Goal: Task Accomplishment & Management: Use online tool/utility

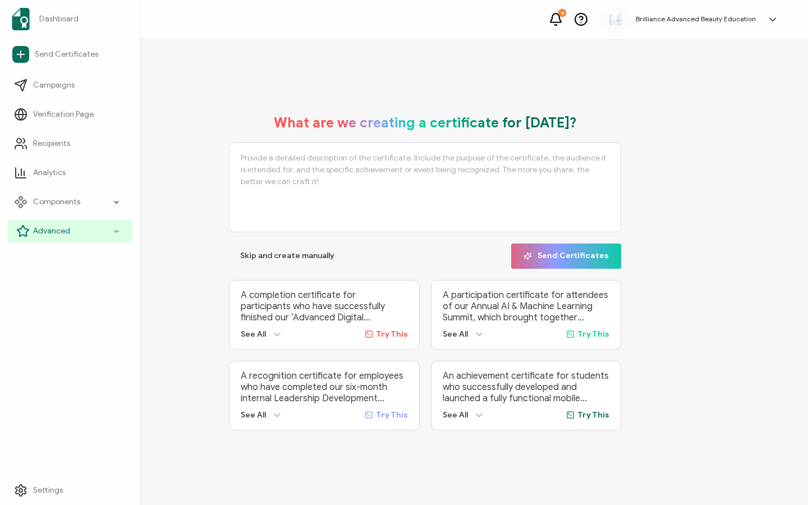
click at [44, 228] on span "Advanced" at bounding box center [51, 231] width 37 height 11
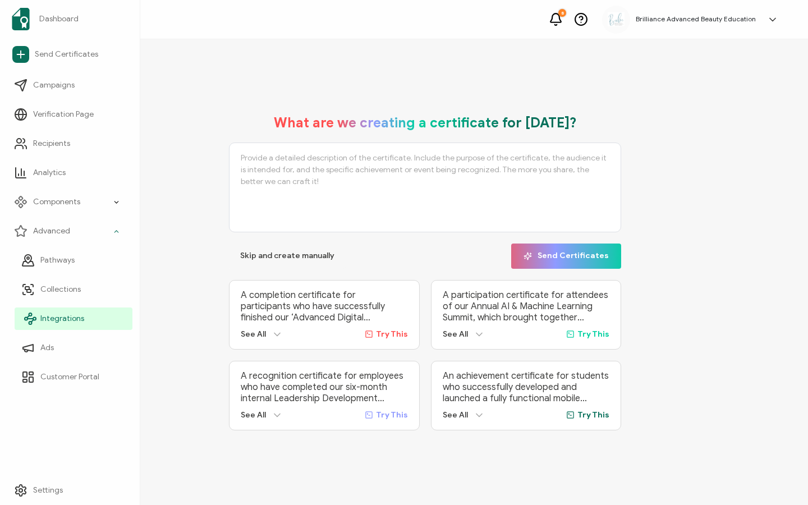
click at [62, 317] on span "Integrations" at bounding box center [62, 318] width 44 height 11
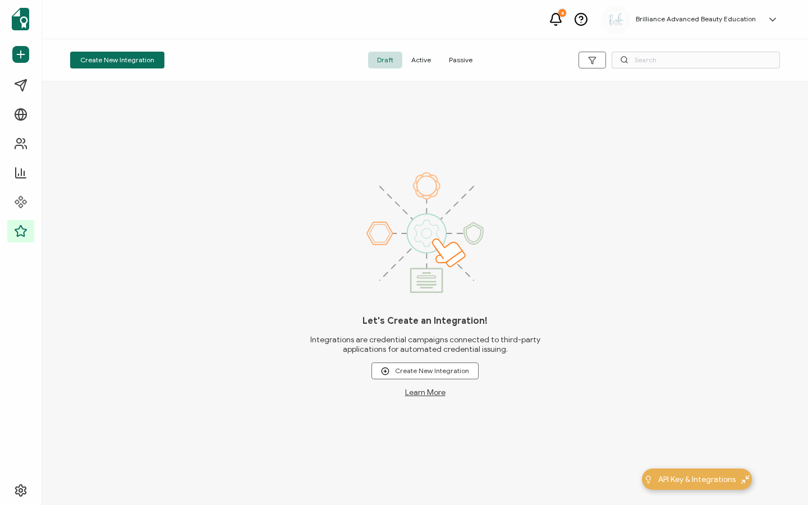
click at [418, 61] on span "Active" at bounding box center [422, 60] width 38 height 17
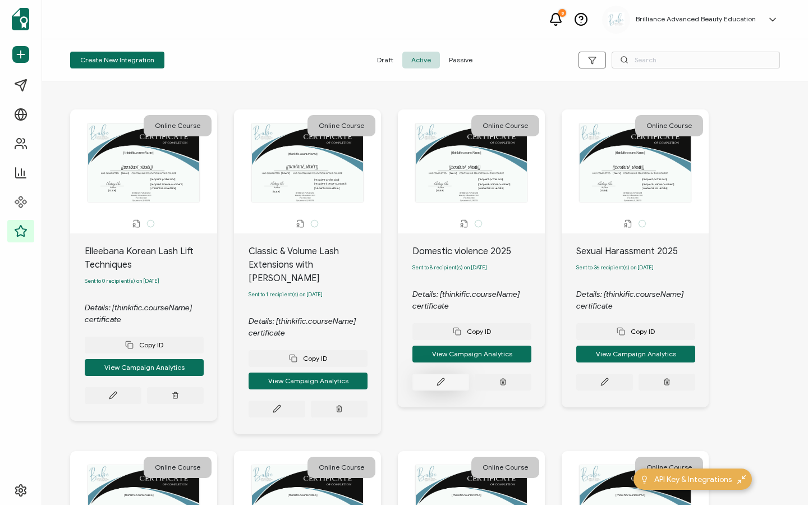
click at [141, 387] on button at bounding box center [113, 395] width 57 height 17
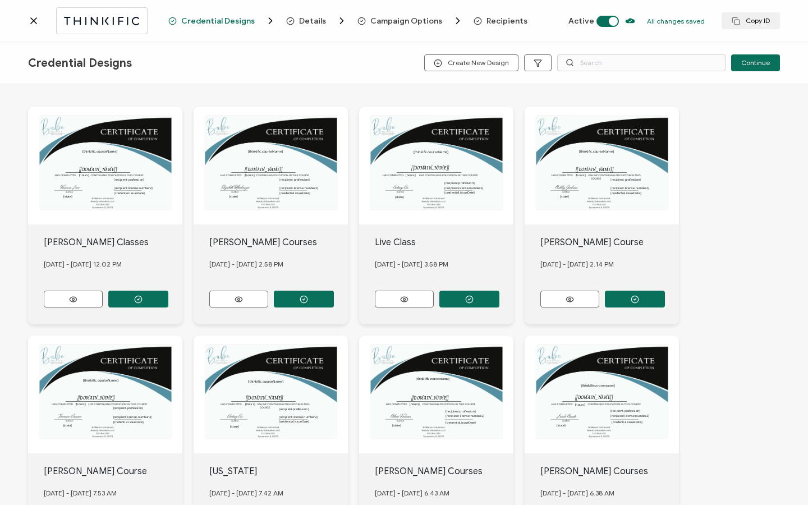
click at [488, 21] on span "Recipients" at bounding box center [507, 21] width 41 height 8
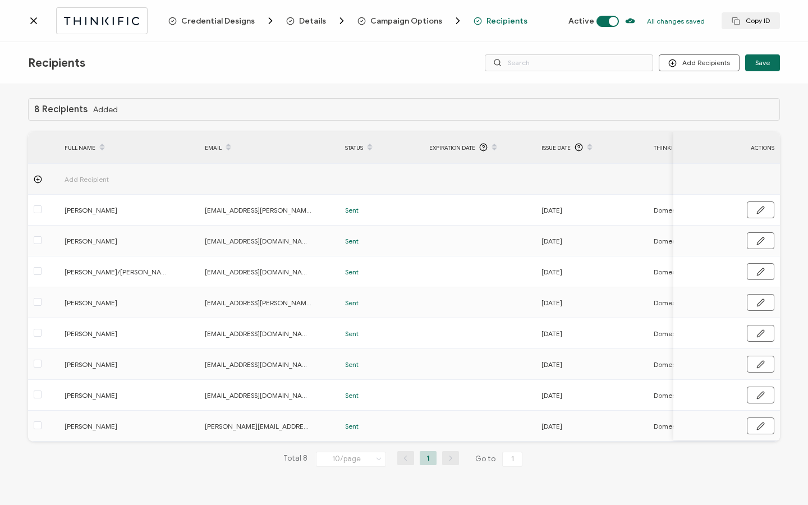
click at [30, 21] on icon at bounding box center [33, 20] width 11 height 11
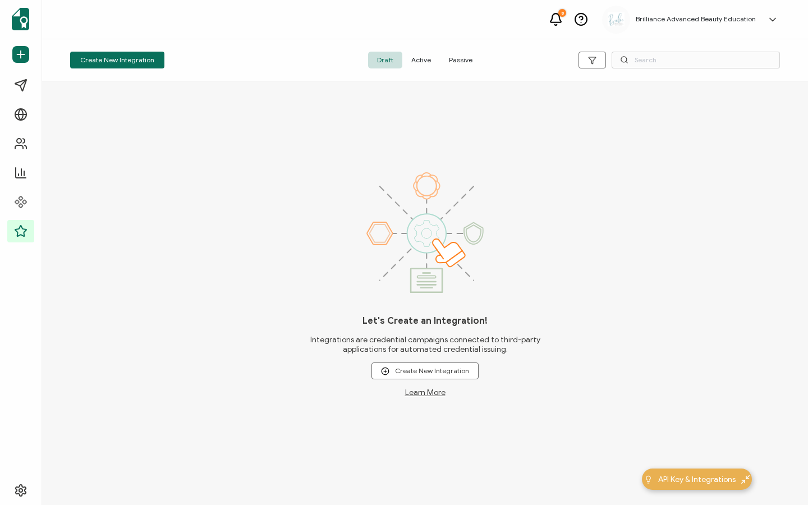
click at [426, 65] on span "Active" at bounding box center [422, 60] width 38 height 17
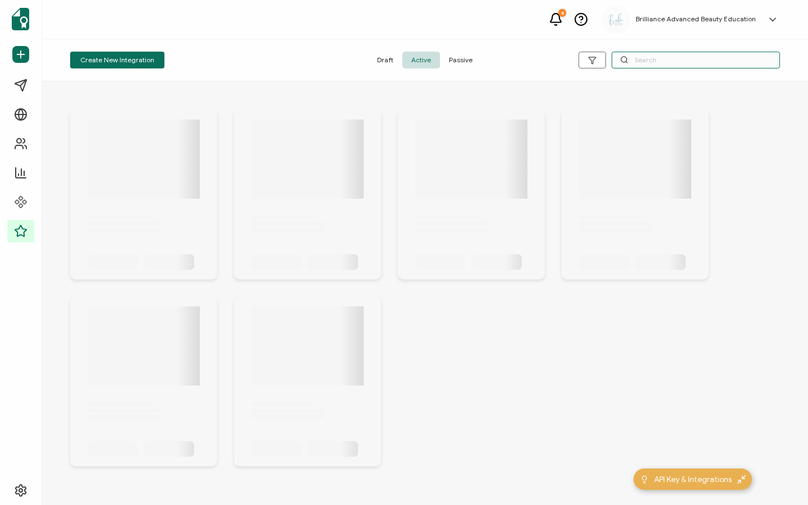
click at [655, 56] on input "text" at bounding box center [696, 60] width 168 height 17
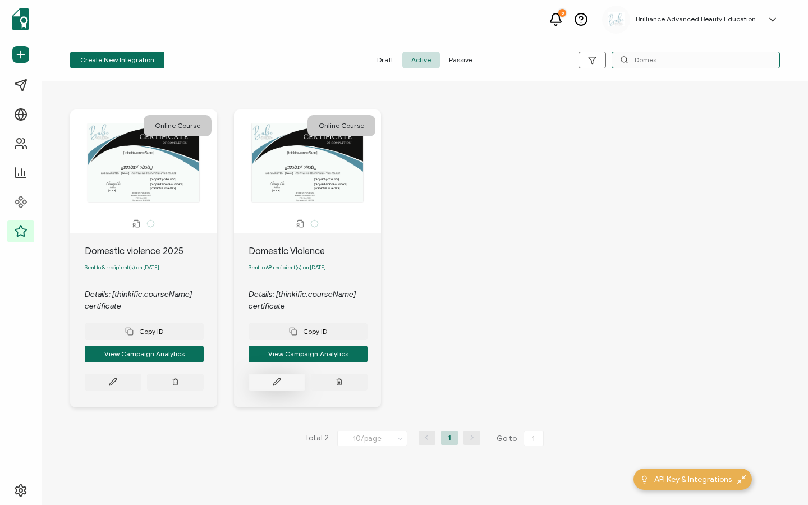
type input "Domes"
click at [117, 385] on icon at bounding box center [113, 382] width 8 height 8
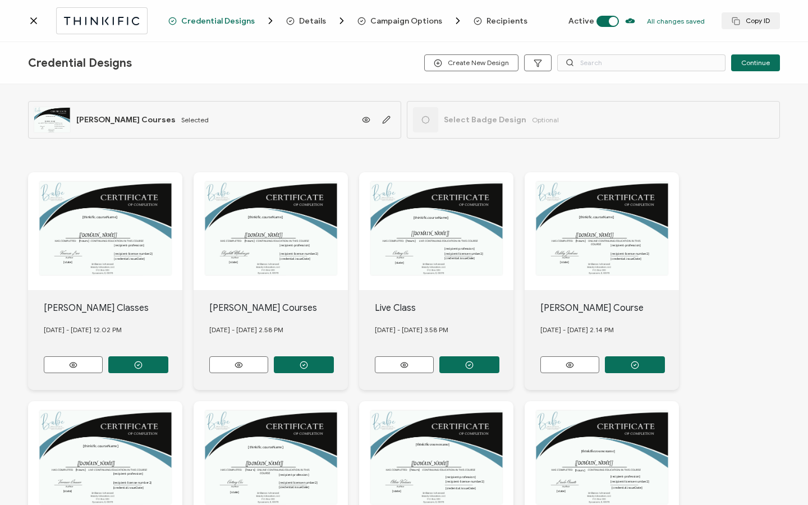
click at [492, 24] on span "Recipients" at bounding box center [507, 21] width 41 height 8
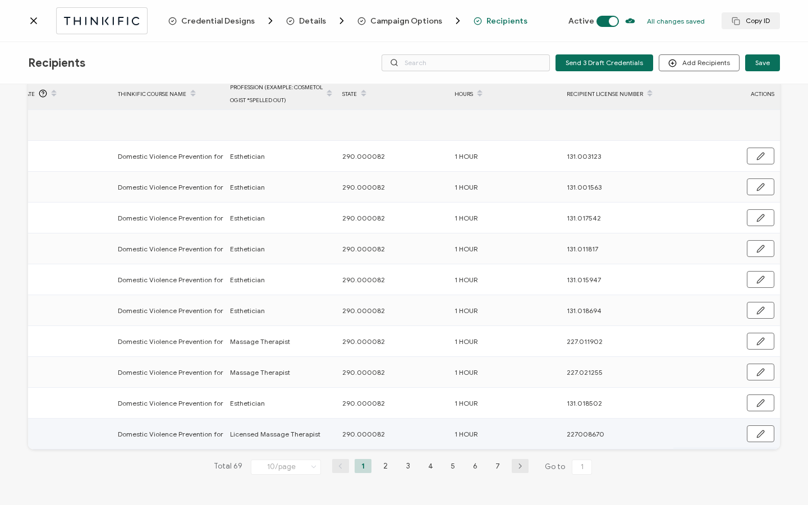
drag, startPoint x: 340, startPoint y: 435, endPoint x: 388, endPoint y: 431, distance: 47.8
click at [388, 431] on div "290.000082" at bounding box center [392, 434] width 111 height 13
drag, startPoint x: 336, startPoint y: 433, endPoint x: 383, endPoint y: 431, distance: 46.6
click at [383, 431] on div "290.000082" at bounding box center [392, 434] width 111 height 13
copy span "290.000082"
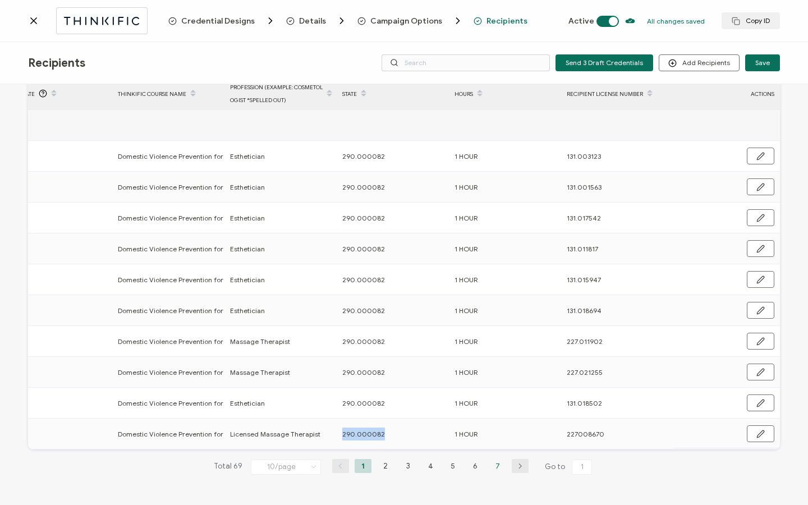
click at [493, 464] on li "7" at bounding box center [498, 466] width 17 height 14
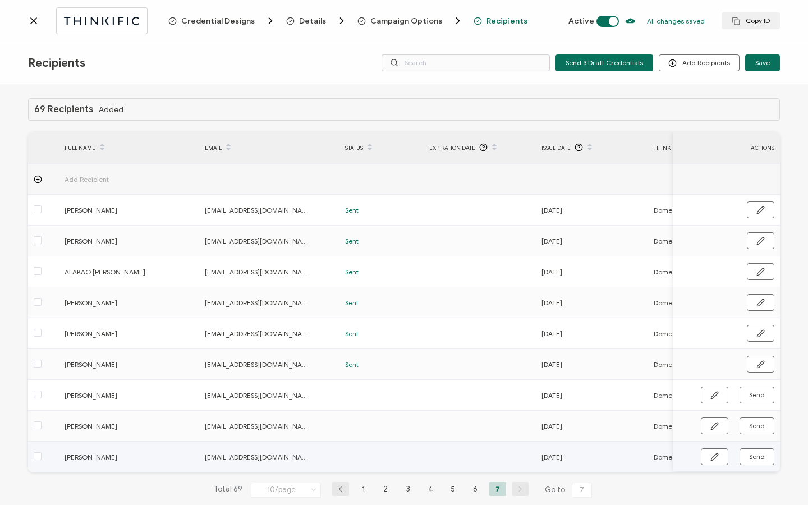
drag, startPoint x: 456, startPoint y: 472, endPoint x: 539, endPoint y: 468, distance: 82.6
click at [539, 468] on tr "[PERSON_NAME] [EMAIL_ADDRESS][DOMAIN_NAME] [DATE] Domestic Violence Prevention …" at bounding box center [672, 457] width 1289 height 31
drag, startPoint x: 456, startPoint y: 472, endPoint x: 561, endPoint y: 458, distance: 106.5
click at [618, 460] on tr "[PERSON_NAME] [EMAIL_ADDRESS][DOMAIN_NAME] [DATE] Domestic Violence Prevention …" at bounding box center [672, 457] width 1289 height 31
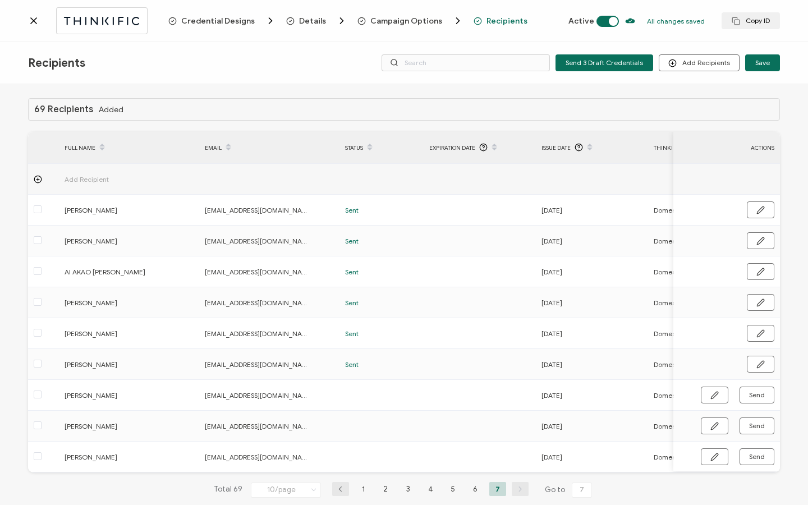
scroll to position [0, 184]
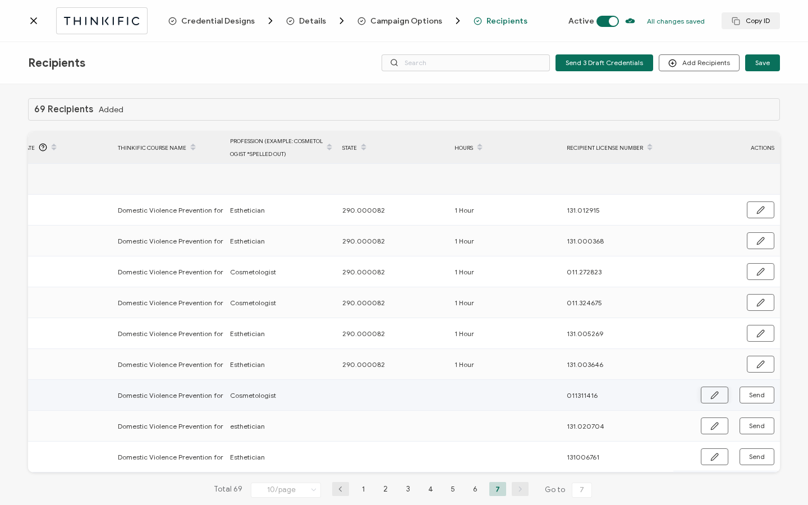
click at [717, 396] on button "button" at bounding box center [715, 395] width 28 height 17
click at [398, 402] on input "text" at bounding box center [391, 396] width 98 height 18
paste input "290.000082"
type input "290.000082"
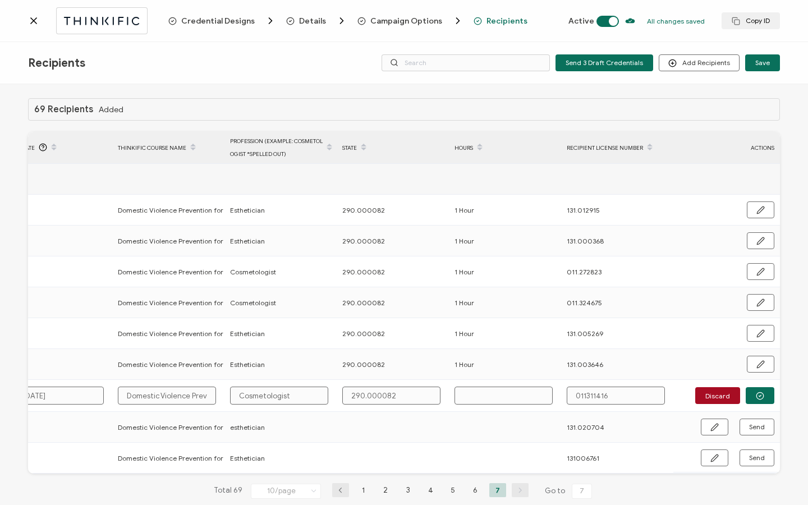
type input "290.000082"
click at [460, 382] on td at bounding box center [505, 396] width 112 height 32
click at [482, 395] on input "text" at bounding box center [504, 396] width 98 height 18
type input "1"
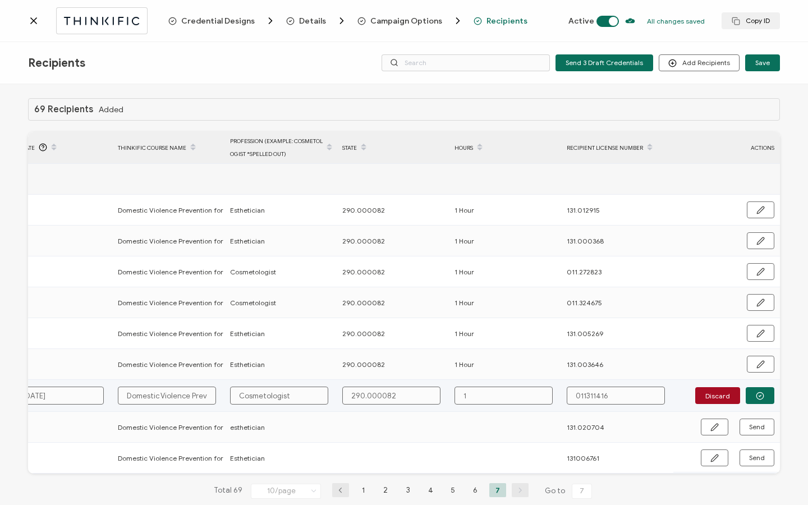
type input "1"
type input "1 H"
type input "1 Ho"
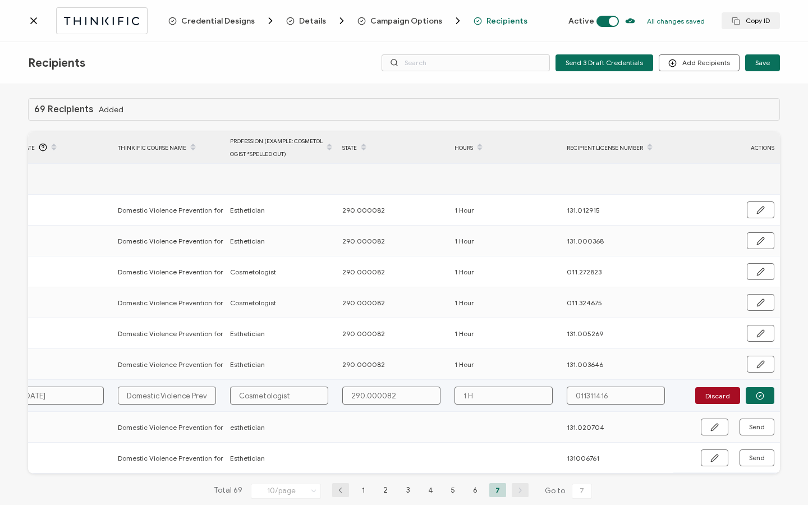
type input "1 Ho"
type input "1 Hou"
type input "1 Hour"
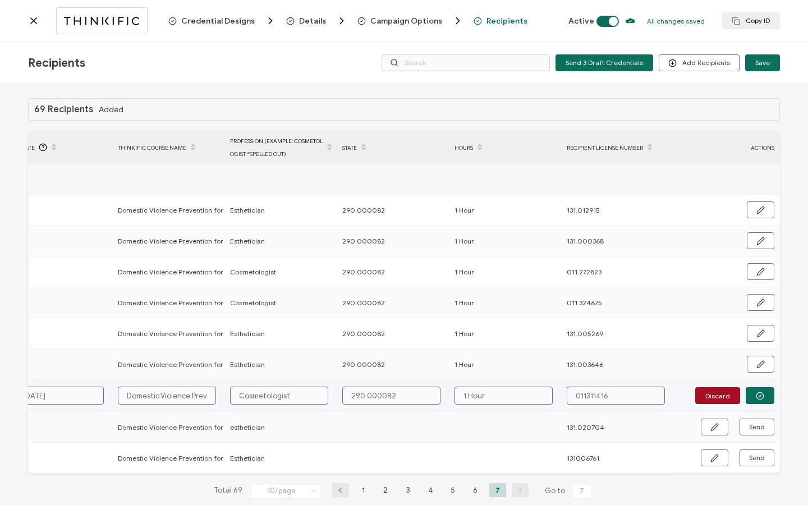
type input "1 Hour"
click at [582, 399] on input "011311416" at bounding box center [616, 396] width 98 height 18
type input "011.311416"
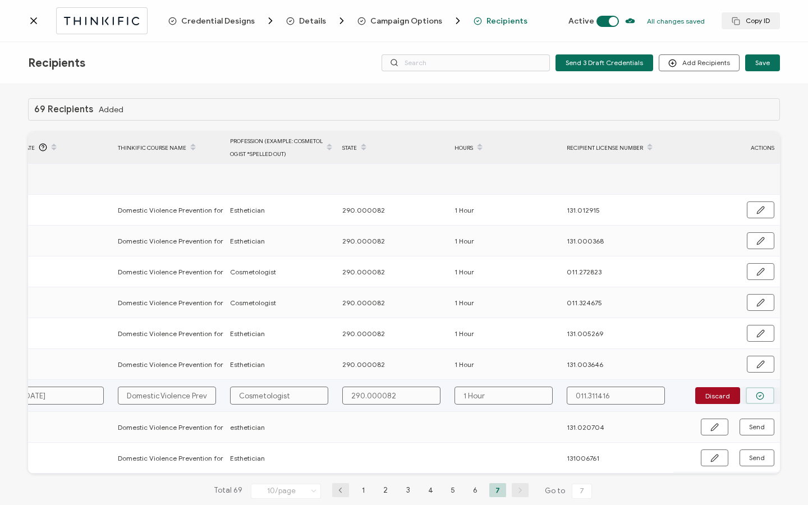
click at [760, 395] on circle "button" at bounding box center [760, 395] width 7 height 7
click at [719, 395] on span "Send" at bounding box center [715, 395] width 8 height 8
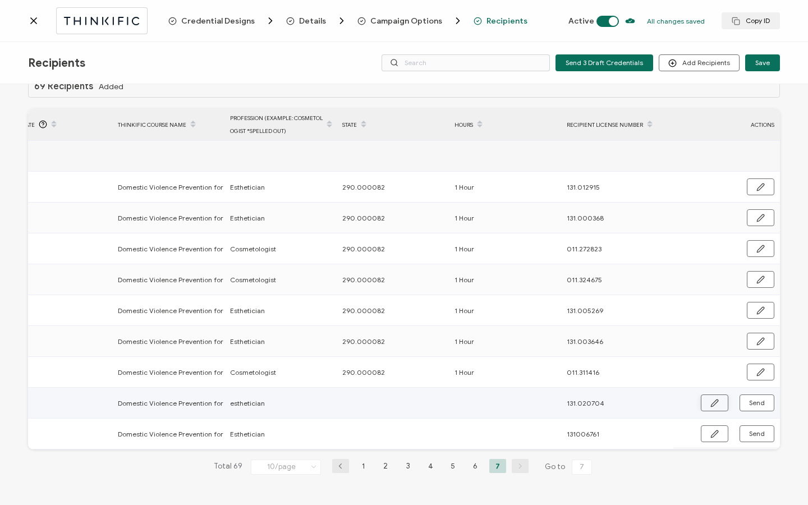
scroll to position [26, 0]
click at [719, 399] on button "button" at bounding box center [715, 403] width 28 height 17
drag, startPoint x: 415, startPoint y: 451, endPoint x: 312, endPoint y: 454, distance: 103.9
click at [310, 454] on div "69 Recipients Added FULL NAME EMAIL Status Expiration Date Issue Date Thinkific…" at bounding box center [404, 283] width 752 height 419
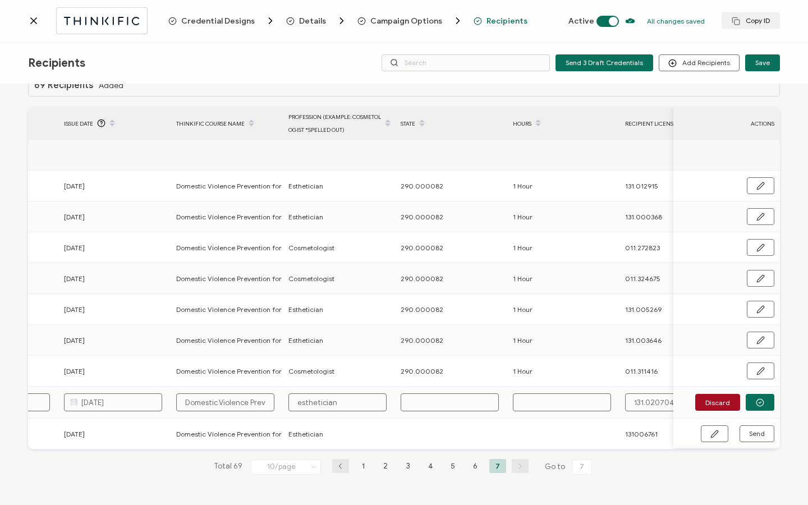
scroll to position [0, 540]
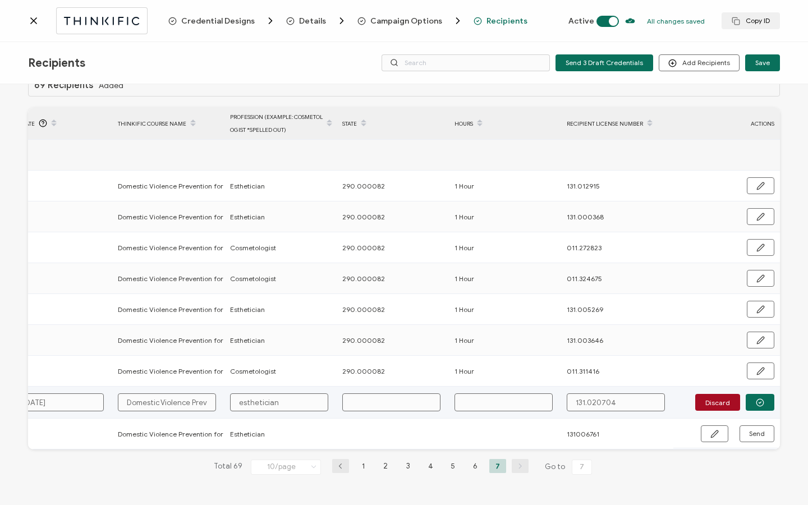
click at [238, 405] on input "esthetician" at bounding box center [279, 403] width 98 height 18
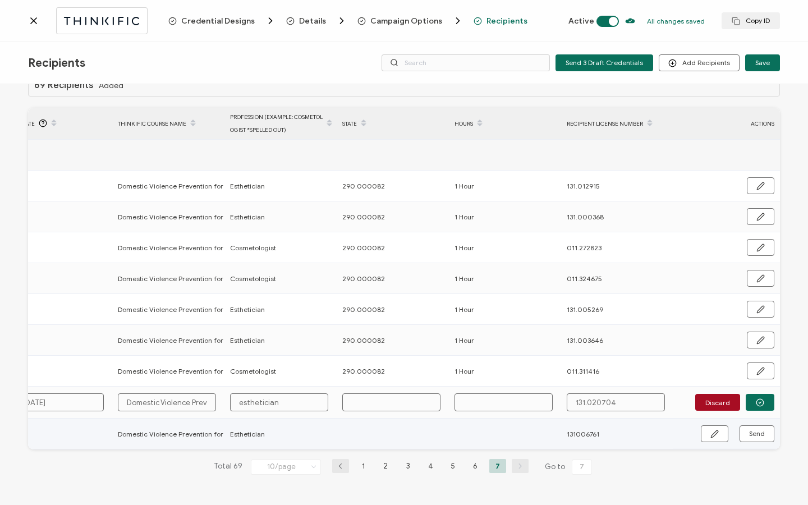
type input "sthetician"
type input "Esthetician"
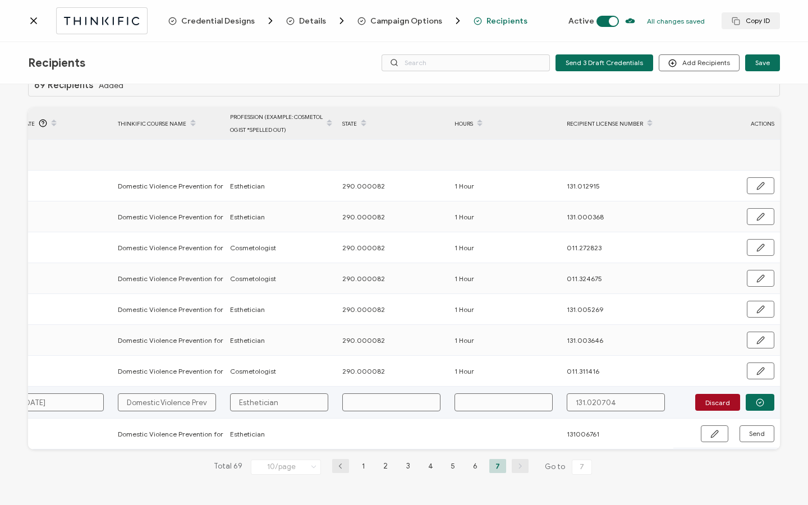
type input "Esthetician"
click at [359, 400] on input "text" at bounding box center [391, 403] width 98 height 18
paste input "290.000082"
type input "290.000082"
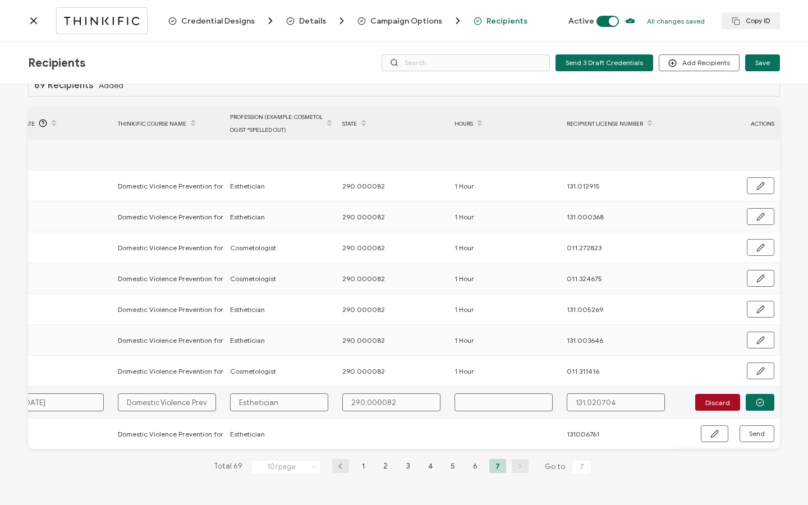
type input "290.000082"
click at [497, 402] on input "text" at bounding box center [504, 403] width 98 height 18
type input "1"
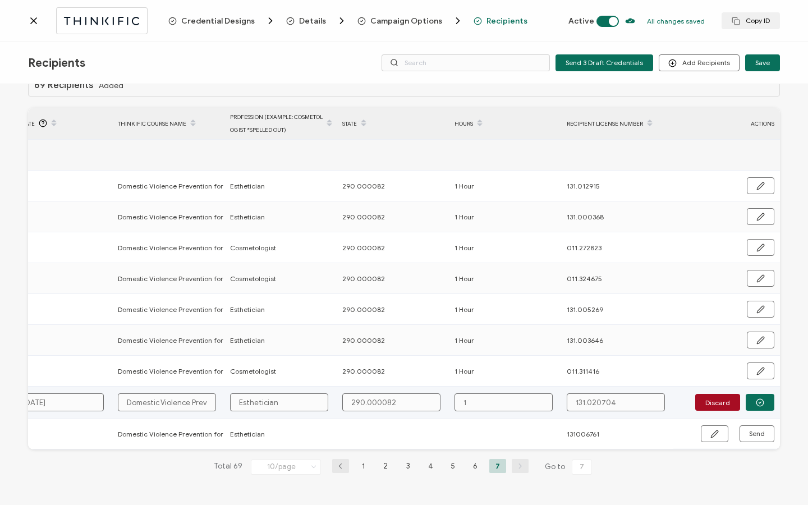
type input "1"
type input "1 H"
type input "1 Ho"
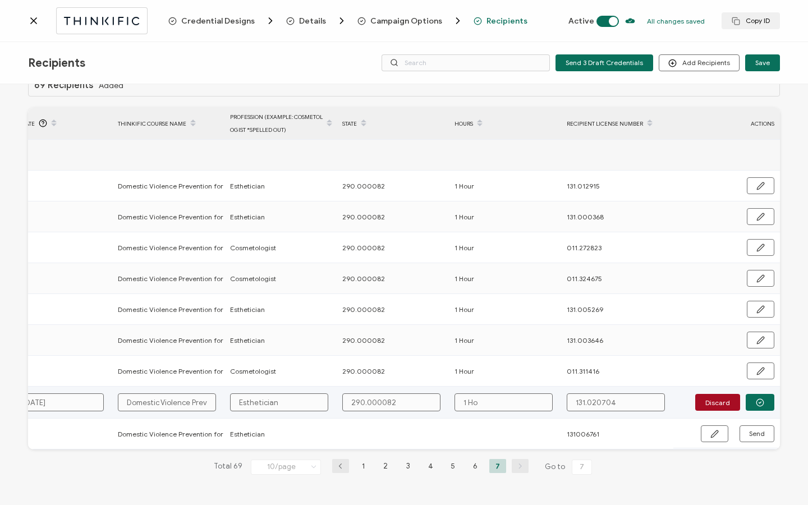
type input "1 Hou"
type input "1 Hour"
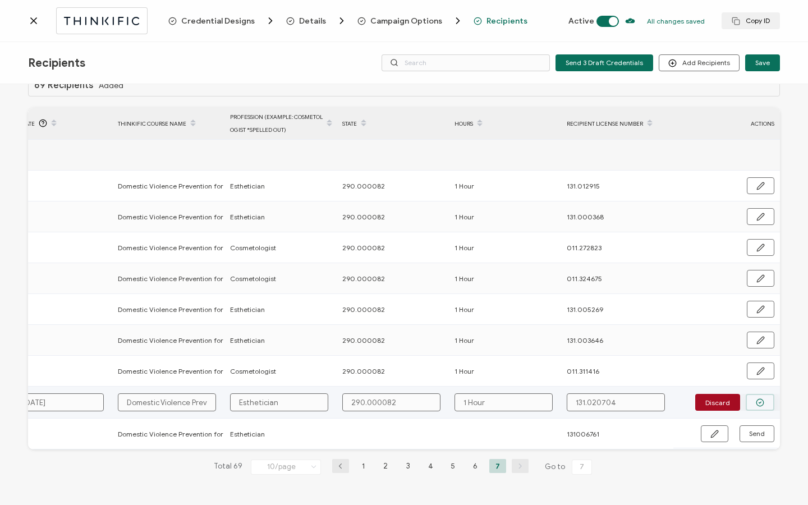
click at [759, 402] on icon "button" at bounding box center [760, 403] width 8 height 8
click at [719, 403] on span "Send" at bounding box center [715, 403] width 8 height 8
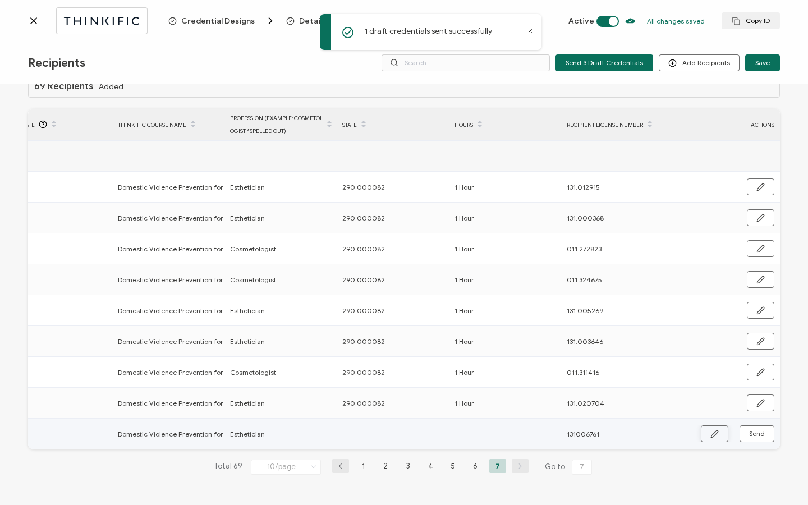
click at [712, 431] on icon "button" at bounding box center [714, 434] width 7 height 7
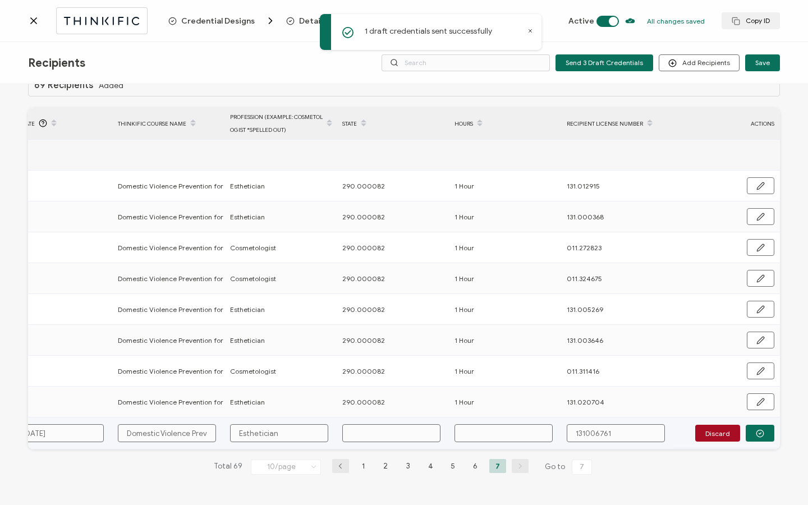
click at [375, 435] on input "text" at bounding box center [391, 433] width 98 height 18
paste input "290.000082"
type input "290.000082"
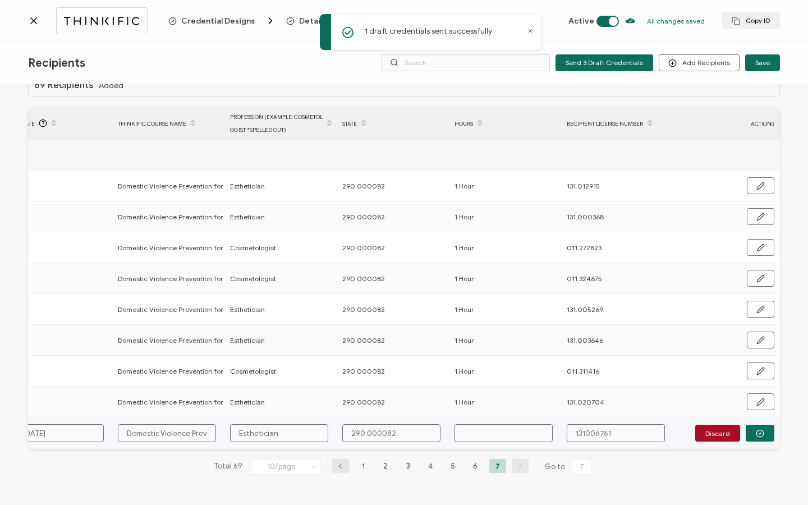
click at [477, 436] on input "text" at bounding box center [504, 433] width 98 height 18
type input "1"
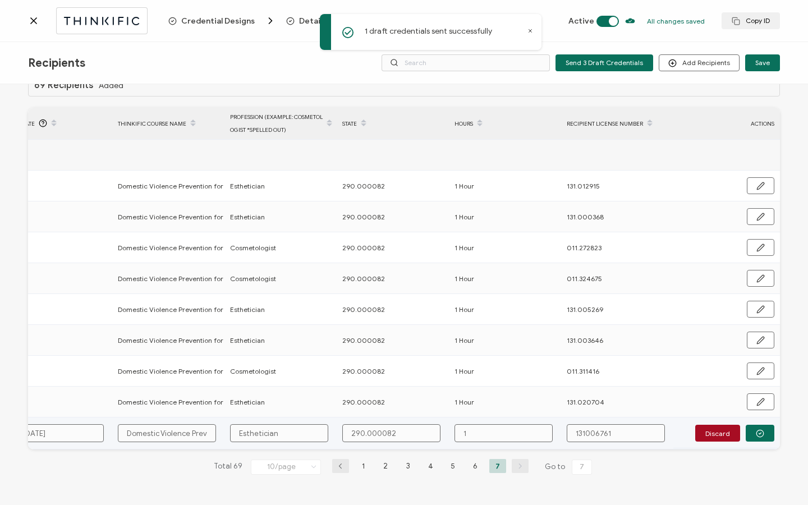
type input "1 H"
type input "1 Ho"
type input "1 Hou"
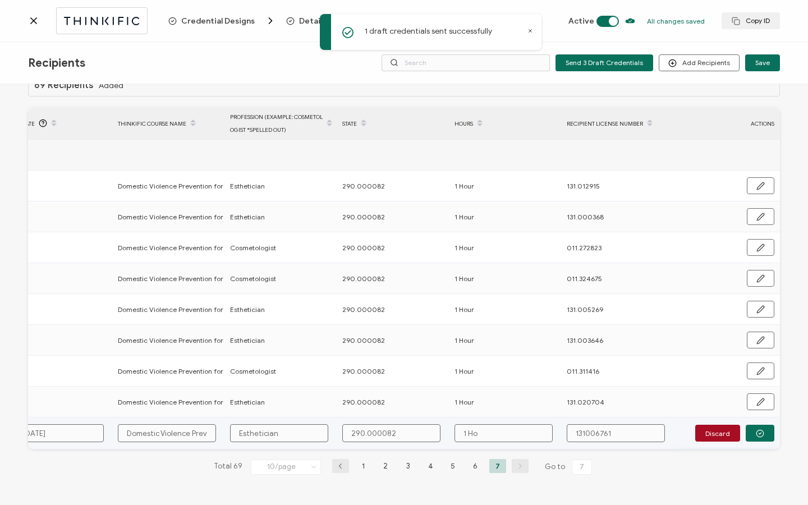
type input "1 Hou"
type input "1 Hour"
drag, startPoint x: 579, startPoint y: 432, endPoint x: 590, endPoint y: 476, distance: 45.2
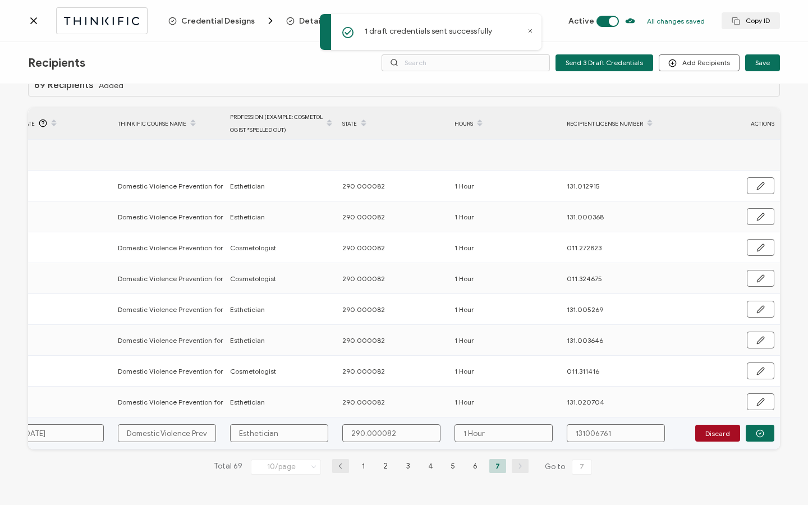
click at [579, 432] on input "131006761" at bounding box center [616, 433] width 98 height 18
type input "131.006761"
click at [762, 434] on button "button" at bounding box center [760, 433] width 29 height 17
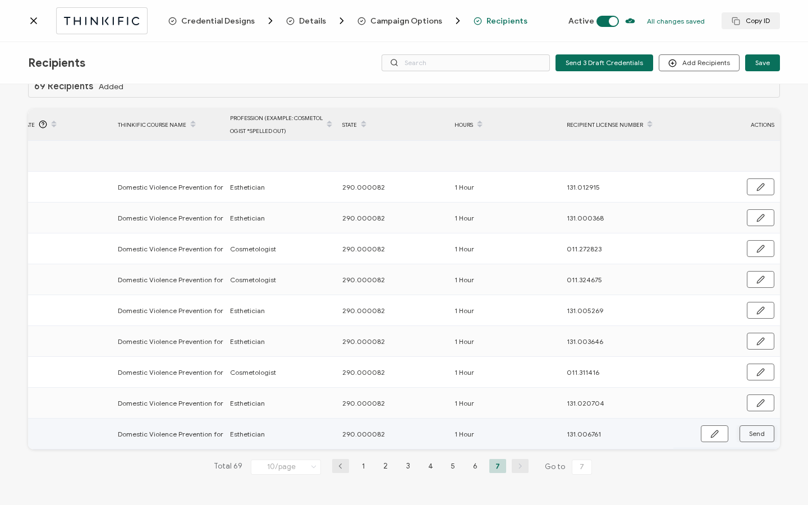
click at [762, 435] on button "Send" at bounding box center [757, 434] width 35 height 17
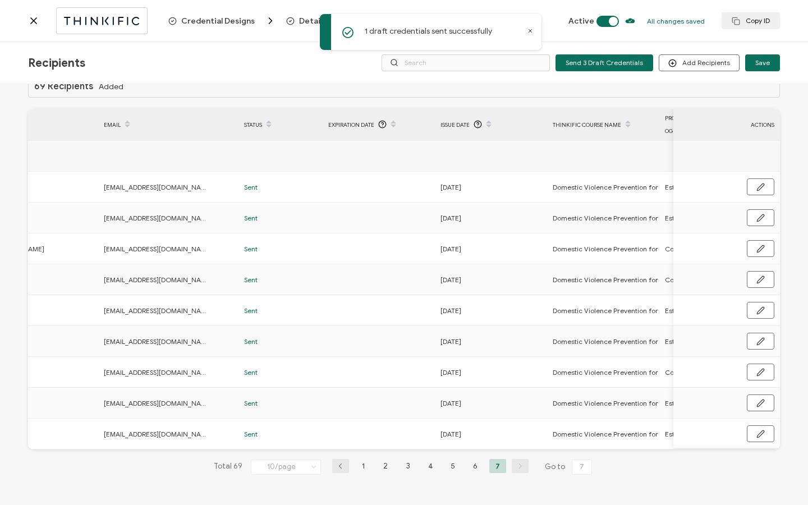
scroll to position [0, 75]
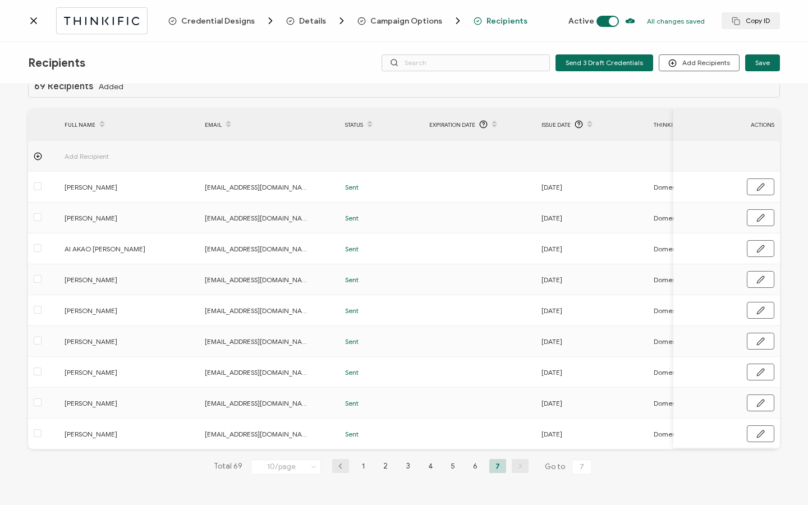
click at [33, 24] on icon at bounding box center [33, 20] width 11 height 11
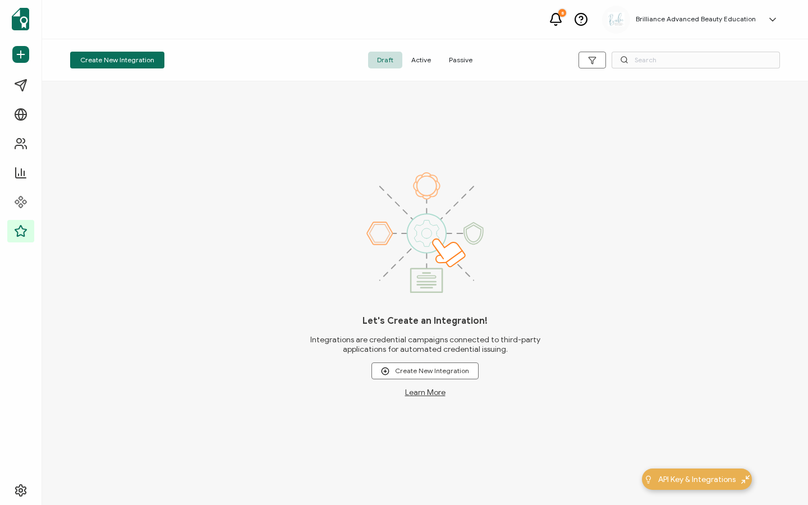
click at [417, 60] on span "Active" at bounding box center [422, 60] width 38 height 17
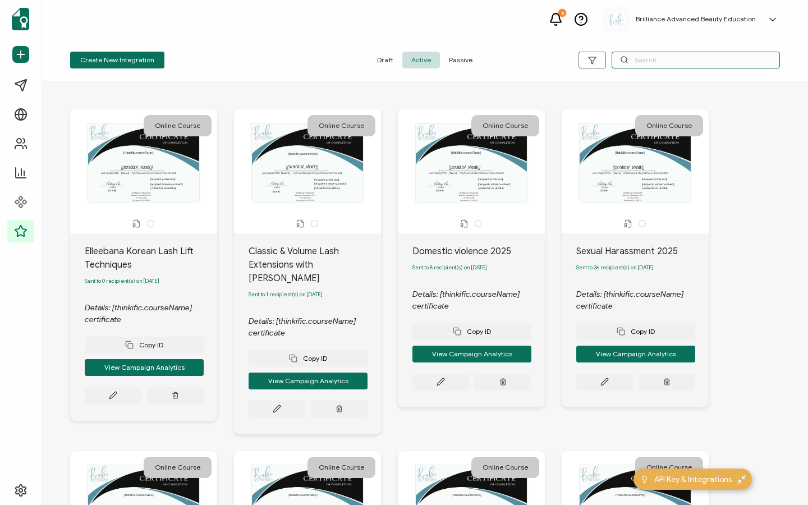
click at [638, 67] on input "text" at bounding box center [696, 60] width 168 height 17
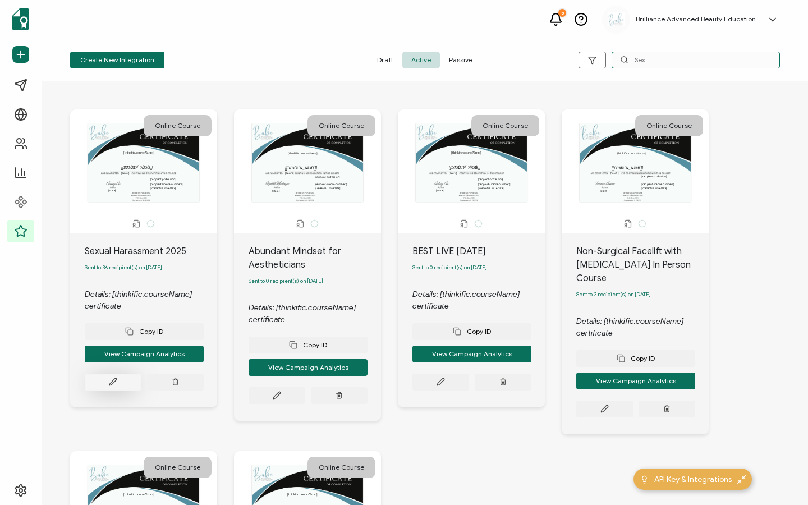
type input "Sex"
click at [122, 387] on button at bounding box center [113, 382] width 57 height 17
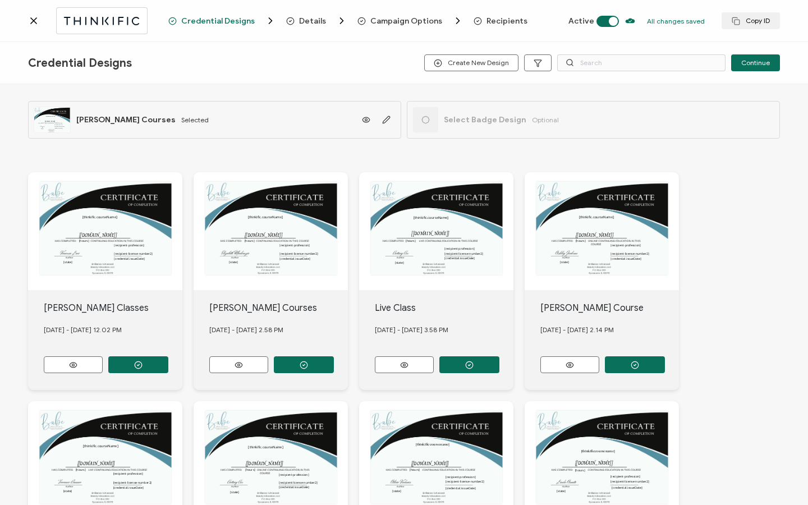
click at [503, 25] on span "Recipients" at bounding box center [507, 21] width 41 height 8
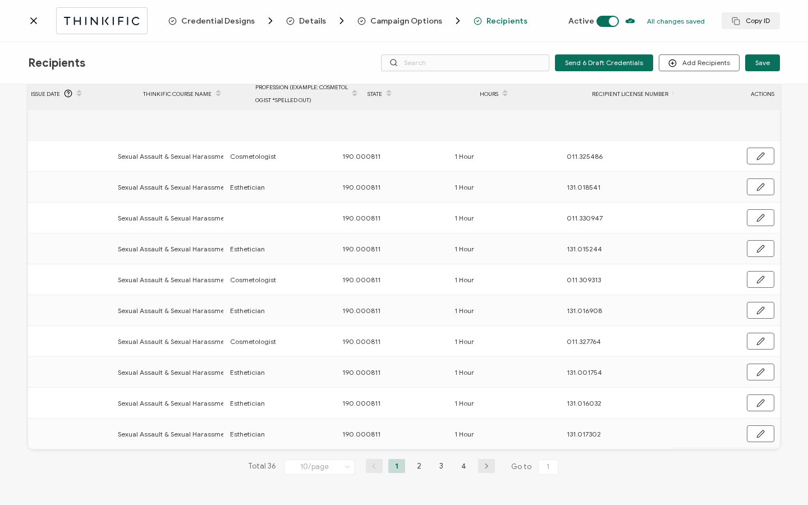
scroll to position [0, 540]
drag, startPoint x: 337, startPoint y: 434, endPoint x: 413, endPoint y: 437, distance: 76.4
click at [413, 437] on div "190.000811" at bounding box center [392, 434] width 111 height 13
copy span "190.000811"
click at [461, 468] on li "4" at bounding box center [464, 466] width 17 height 14
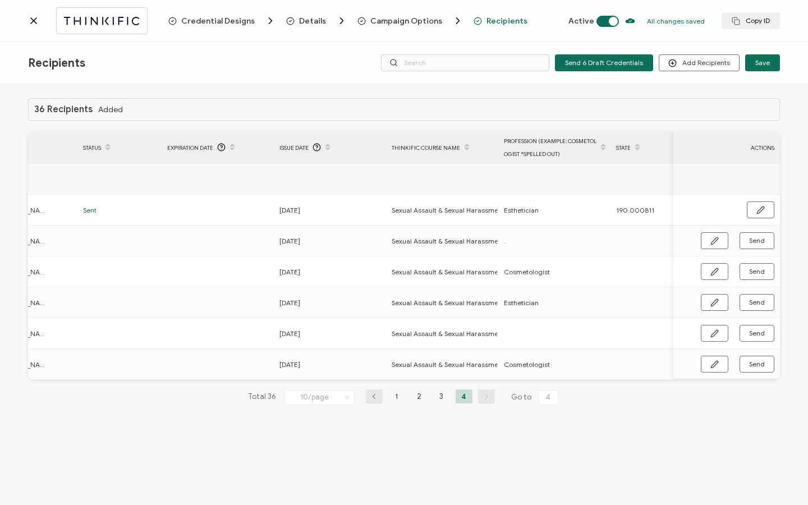
scroll to position [0, 300]
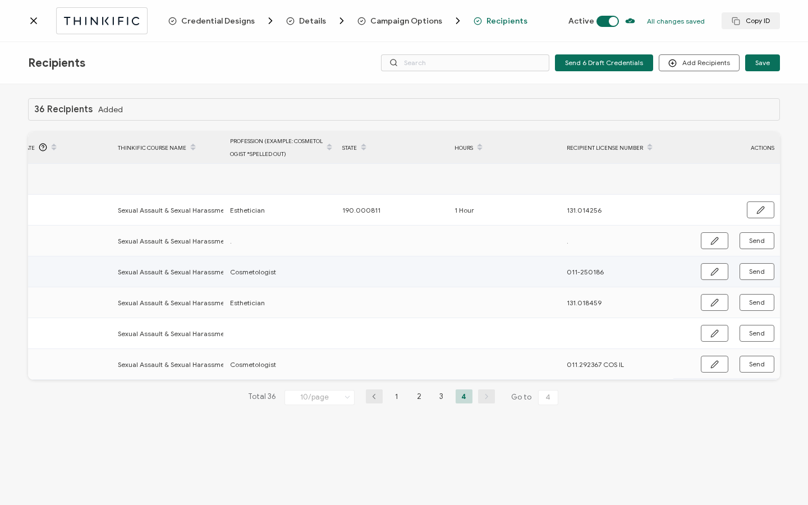
click at [701, 260] on td "Send" at bounding box center [727, 272] width 107 height 31
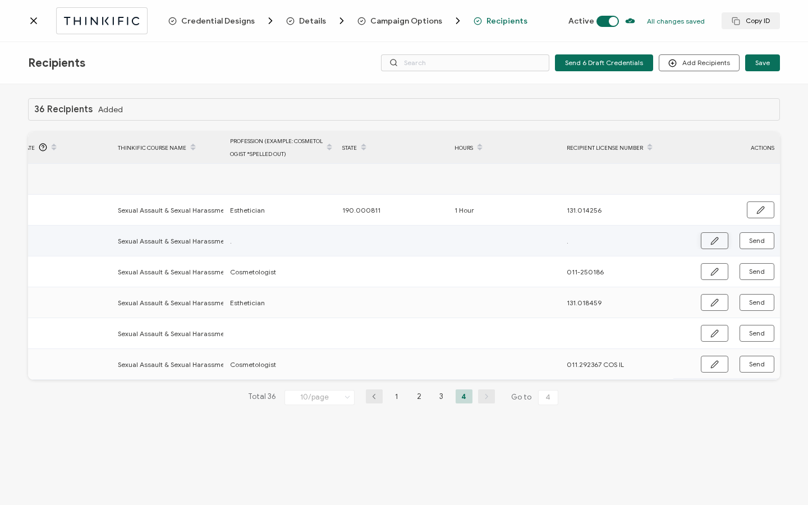
click at [714, 244] on icon "button" at bounding box center [715, 241] width 8 height 8
click at [378, 244] on input "text" at bounding box center [391, 241] width 98 height 18
paste input "190.000811"
type input "190.000811"
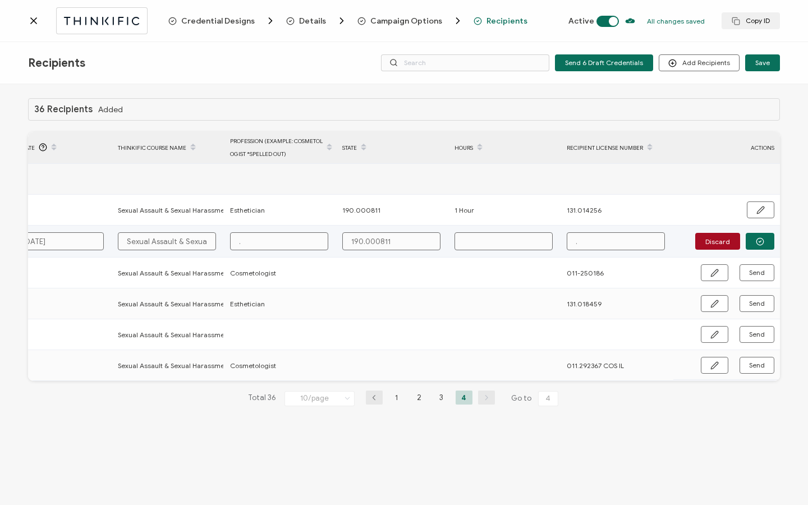
type input "190.000811"
click at [499, 243] on input "text" at bounding box center [504, 241] width 98 height 18
type input "1"
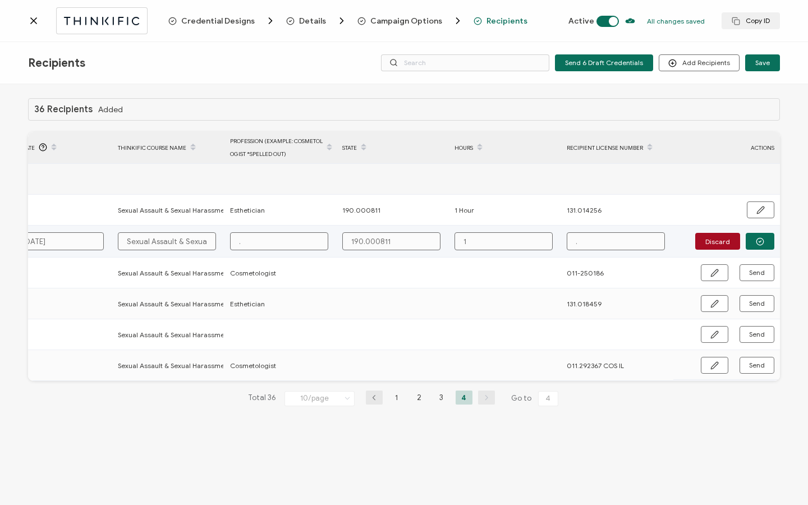
type input "1"
type input "1 H"
type input "1 Ho"
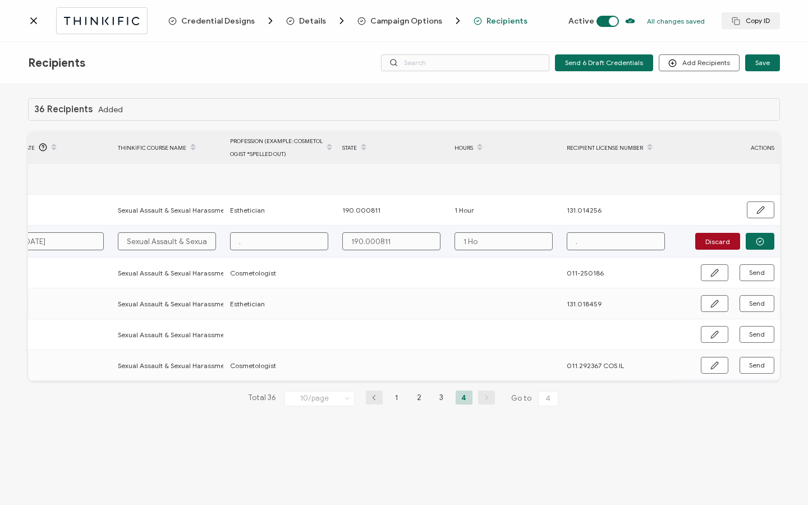
type input "1 Hou"
type input "1 Hour"
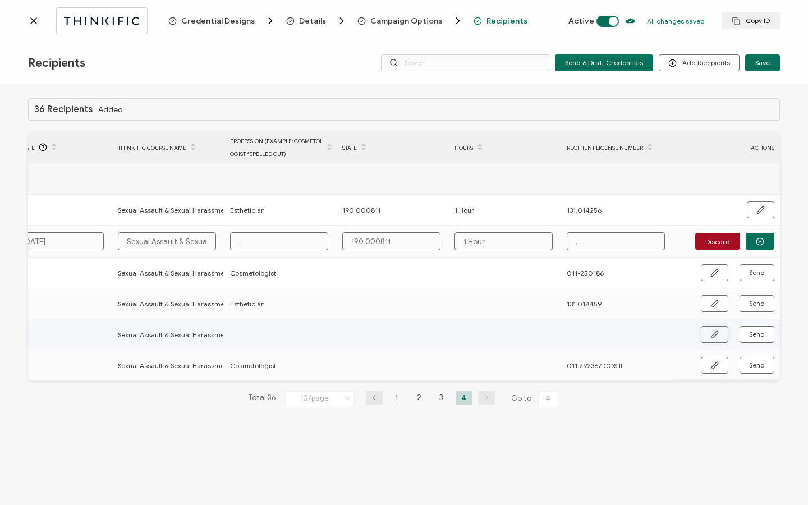
click at [716, 336] on icon "button" at bounding box center [715, 335] width 8 height 8
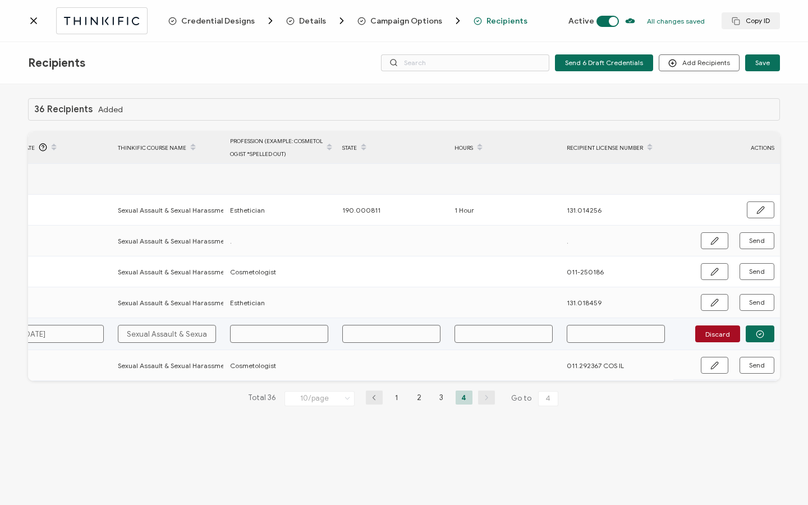
click at [350, 336] on input "text" at bounding box center [391, 334] width 98 height 18
paste input "190.000811"
type input "190.000811"
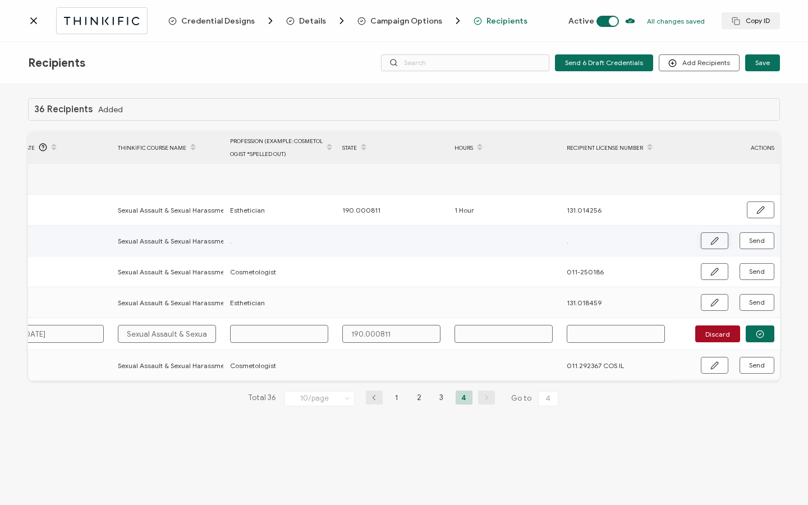
click at [711, 240] on icon "button" at bounding box center [715, 241] width 8 height 8
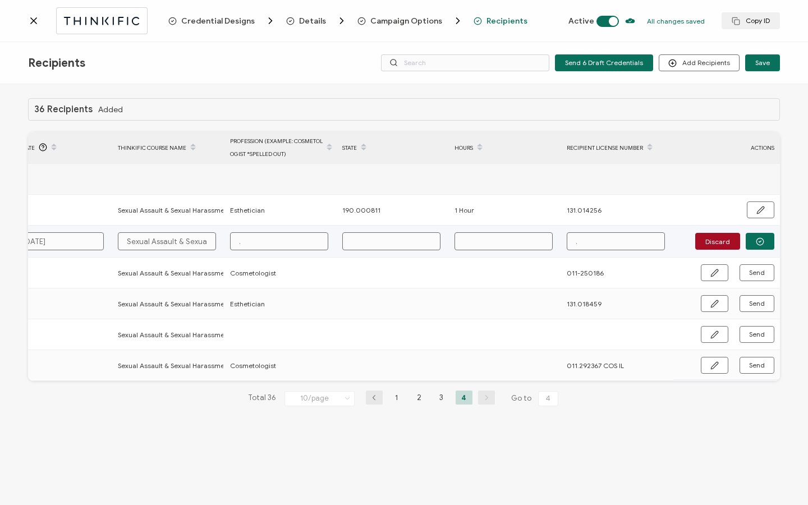
click at [418, 241] on input "text" at bounding box center [391, 241] width 98 height 18
paste input "190.000811"
type input "190.000811"
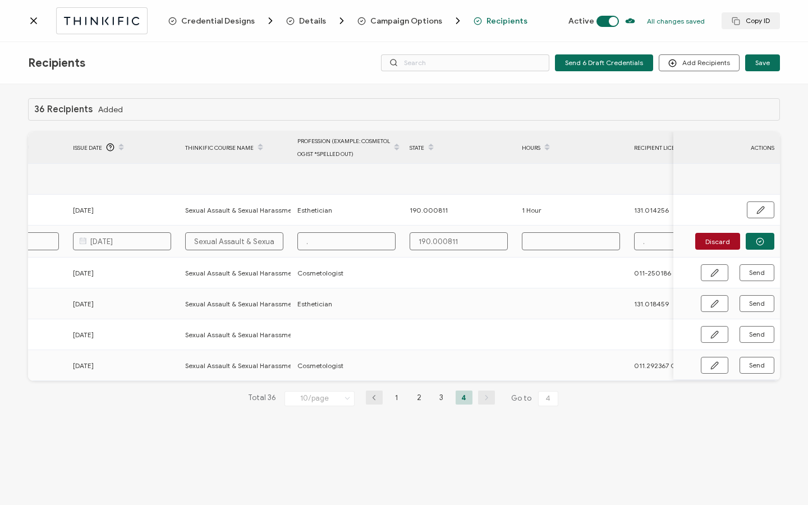
scroll to position [0, 495]
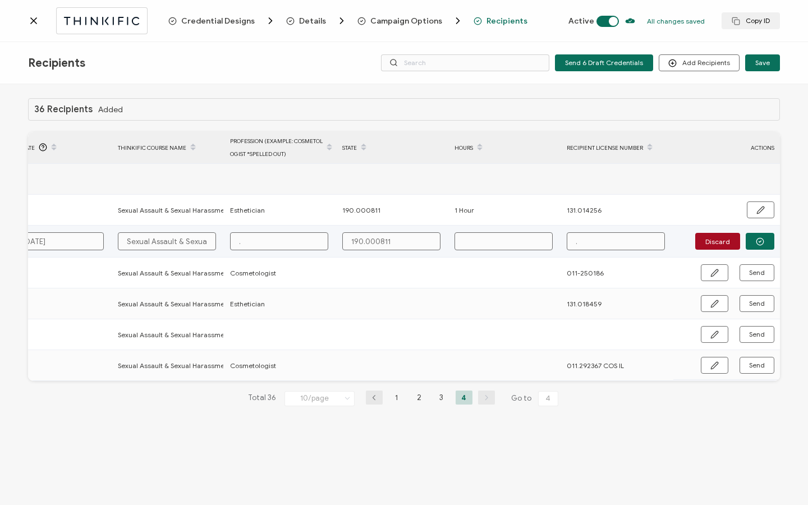
type input "190.000811"
click at [493, 235] on input "text" at bounding box center [504, 241] width 98 height 18
type input "1"
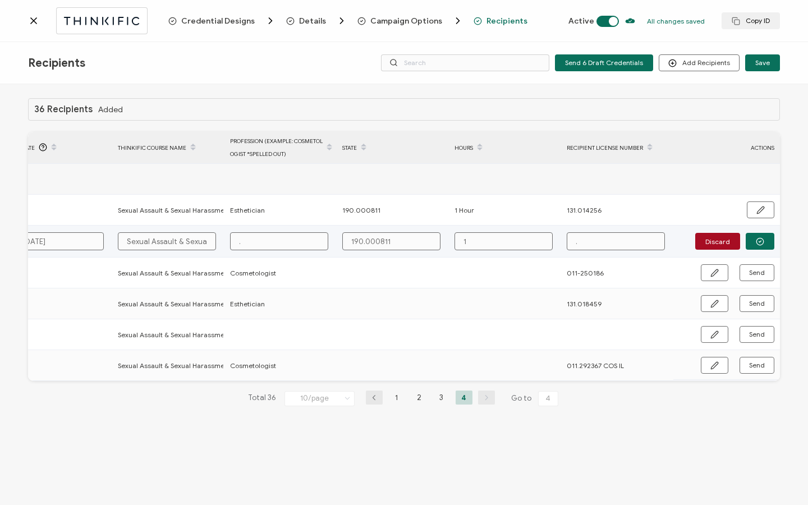
type input "1"
type input "1 H"
type input "1 Ho"
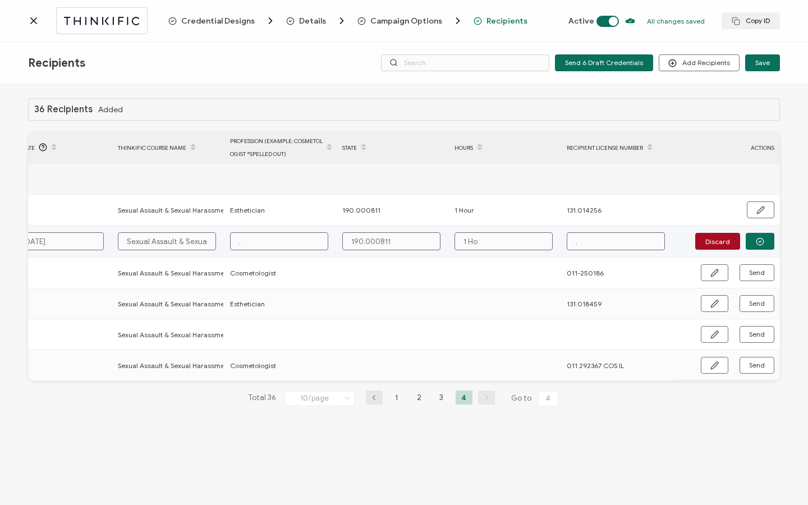
type input "1 Hou"
type input "1 Hour"
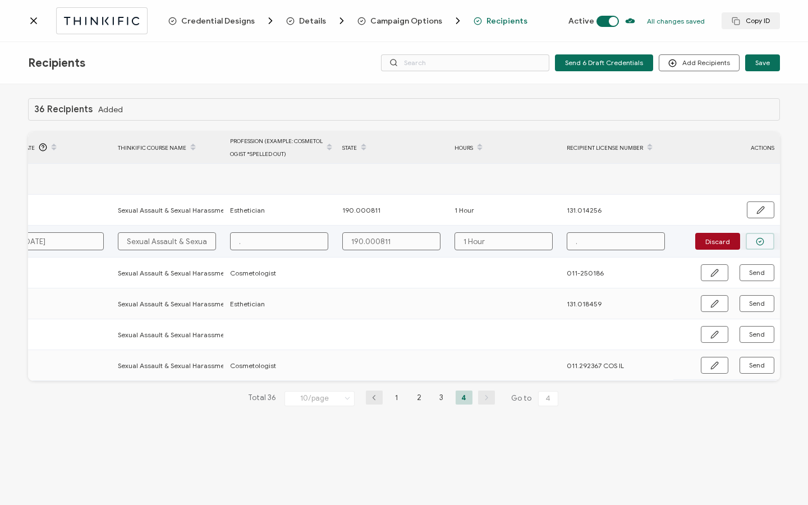
click at [764, 241] on icon "button" at bounding box center [760, 241] width 8 height 8
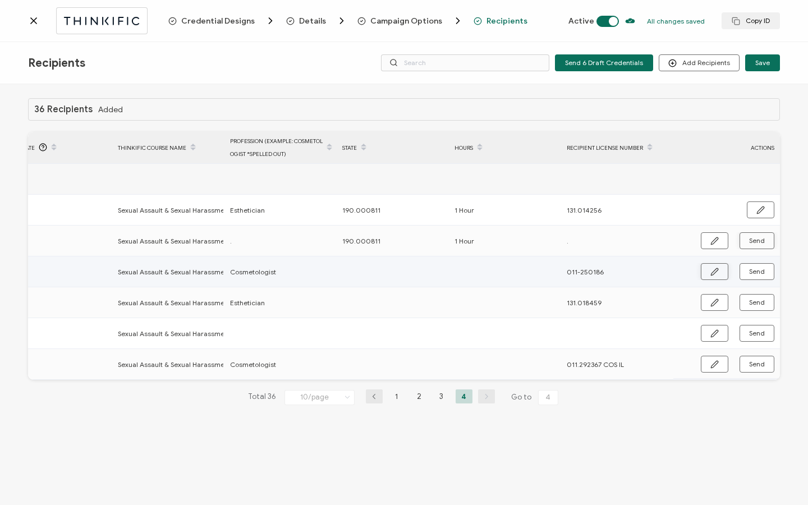
click at [710, 270] on button "button" at bounding box center [715, 271] width 28 height 17
click at [589, 272] on input "011-250186" at bounding box center [616, 272] width 98 height 18
type input "011250186"
type input "011.250186"
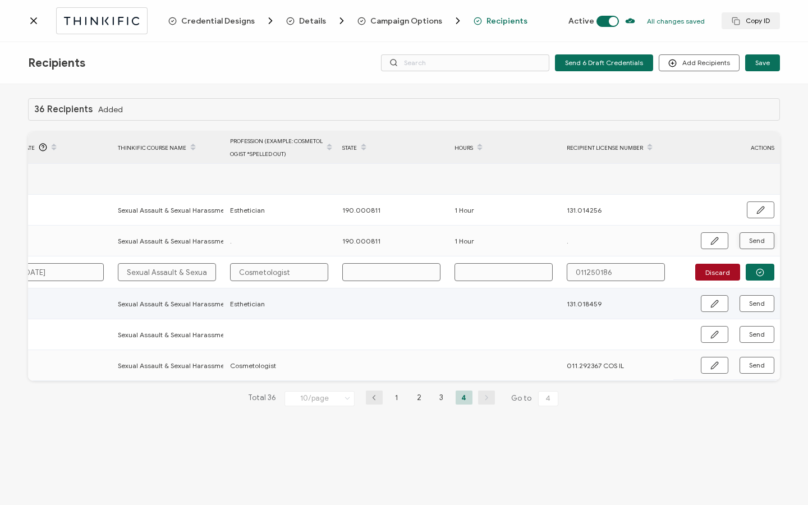
type input "011.250186"
click at [396, 267] on input "text" at bounding box center [391, 272] width 98 height 18
paste input "190.000811"
type input "190.000811"
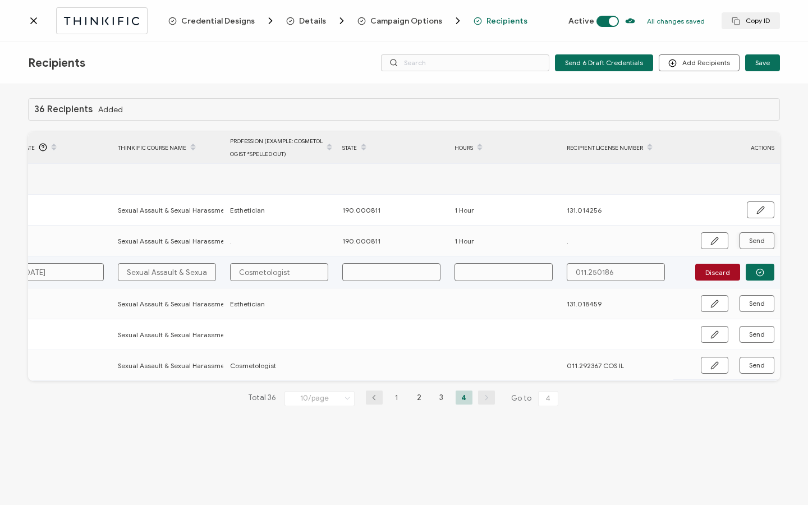
type input "190.000811"
click at [492, 275] on input "text" at bounding box center [504, 272] width 98 height 18
type input "1"
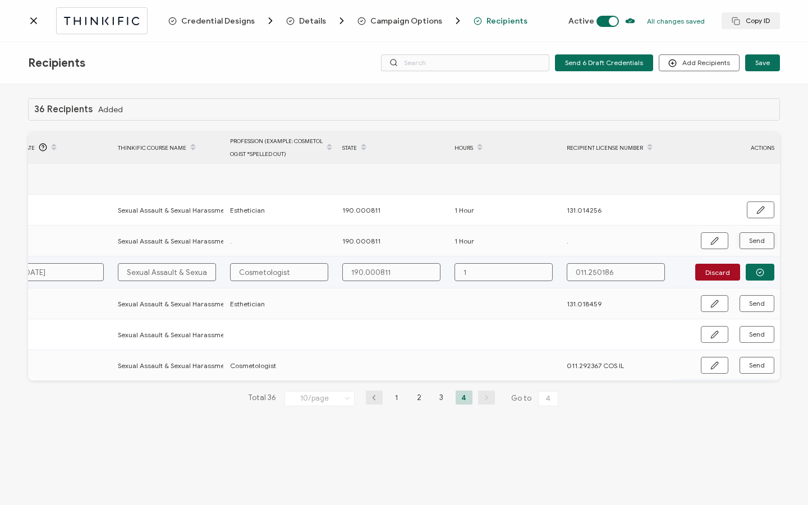
type input "1"
type input "1 H"
type input "1 Ho"
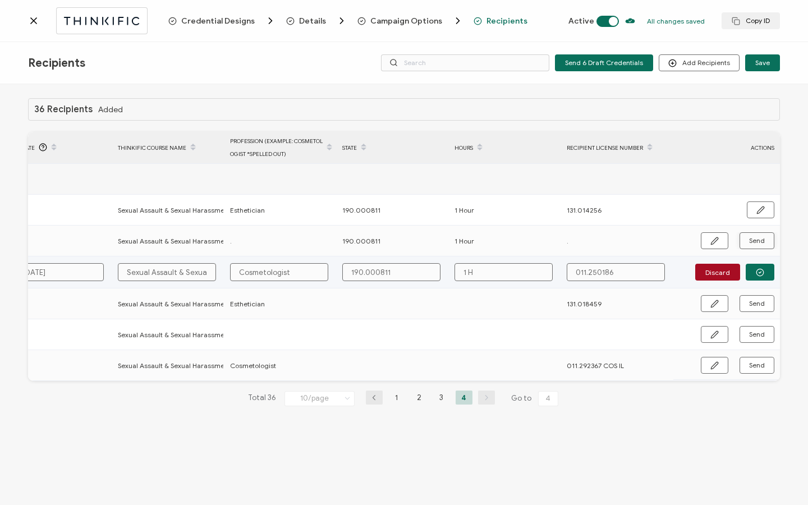
type input "1 Ho"
type input "1 Hou"
type input "1 Hour"
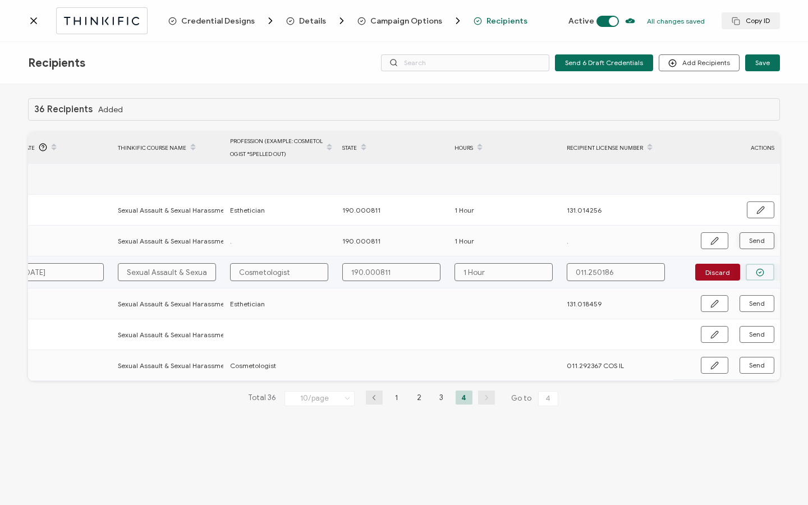
type input "1 Hour"
click at [763, 271] on icon "button" at bounding box center [760, 272] width 8 height 8
click at [719, 271] on span "Send" at bounding box center [715, 272] width 8 height 8
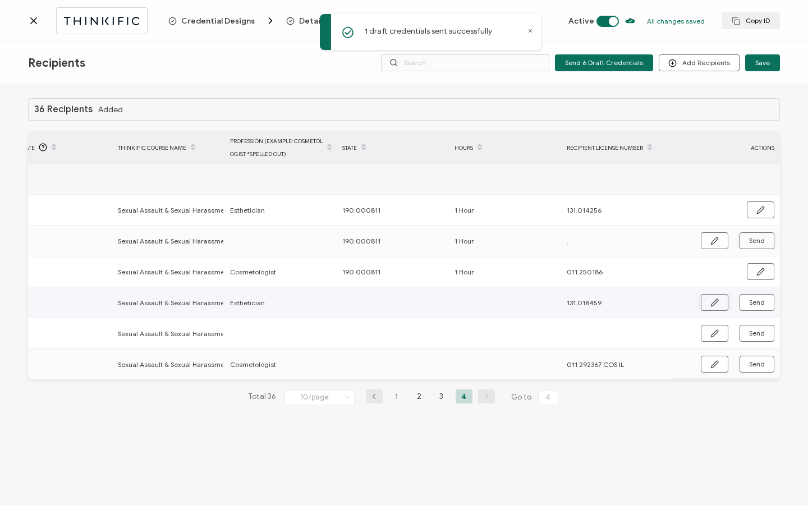
click at [704, 300] on button "button" at bounding box center [715, 302] width 28 height 17
click at [382, 302] on input "text" at bounding box center [391, 303] width 98 height 18
paste input "190.000811"
type input "190.000811"
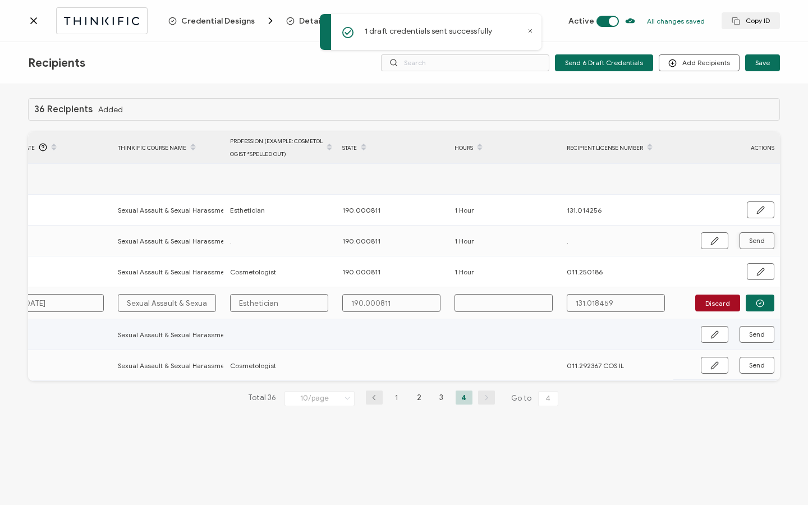
type input "190.000811"
click at [513, 309] on input "text" at bounding box center [504, 303] width 98 height 18
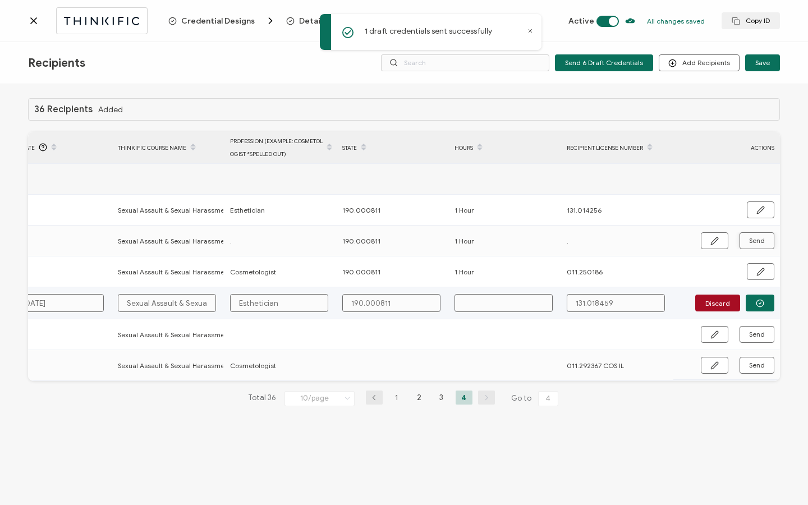
type input "1"
type input "1 H"
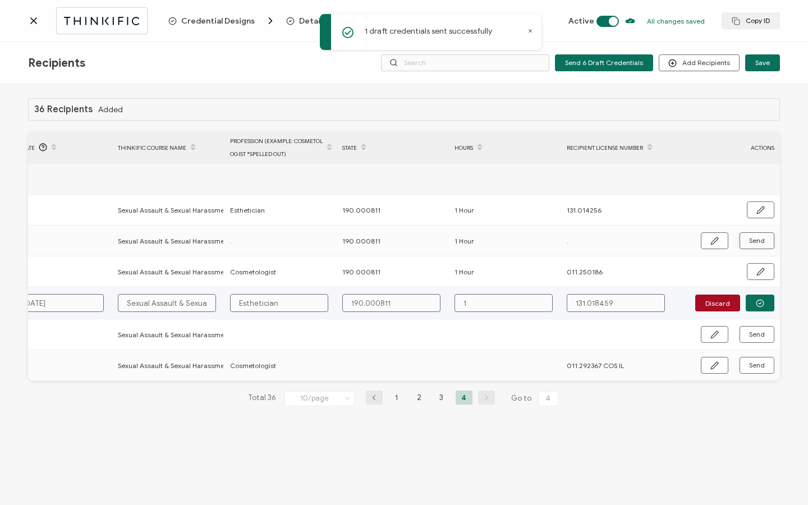
type input "1 H"
type input "1 Ho"
type input "1 Hou"
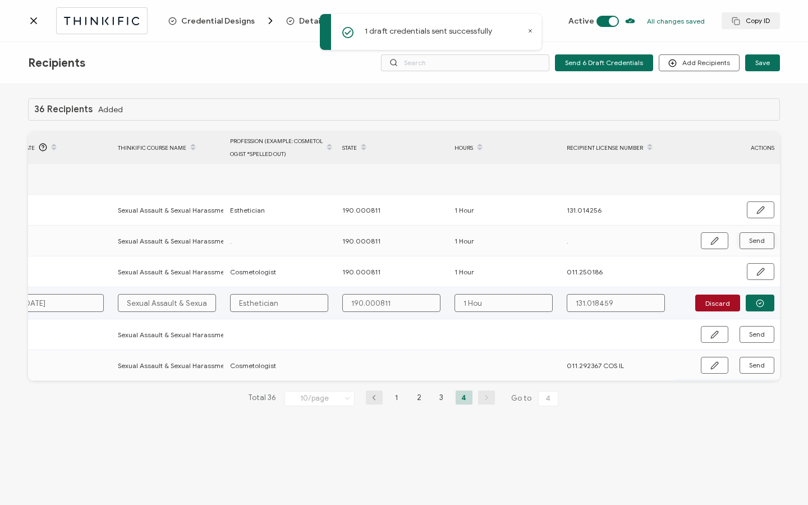
type input "1 Hour"
click at [770, 305] on button "button" at bounding box center [760, 303] width 29 height 17
click at [766, 303] on button "Send" at bounding box center [757, 302] width 35 height 17
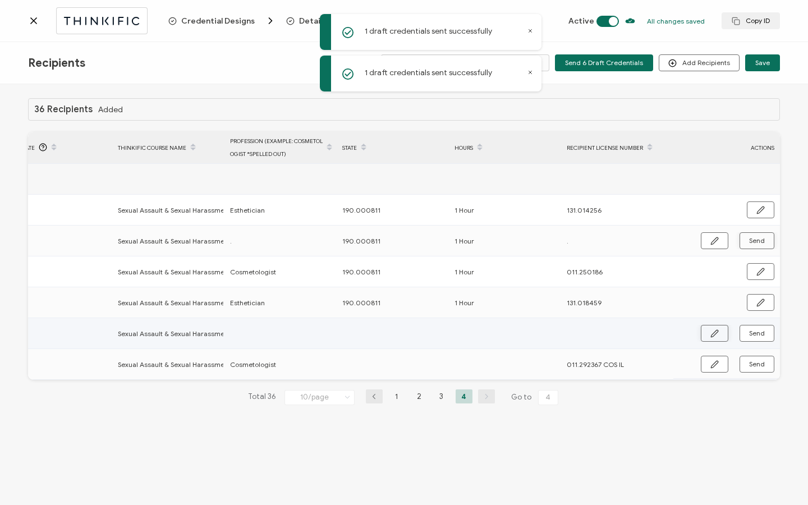
click at [714, 332] on icon "button" at bounding box center [715, 334] width 8 height 8
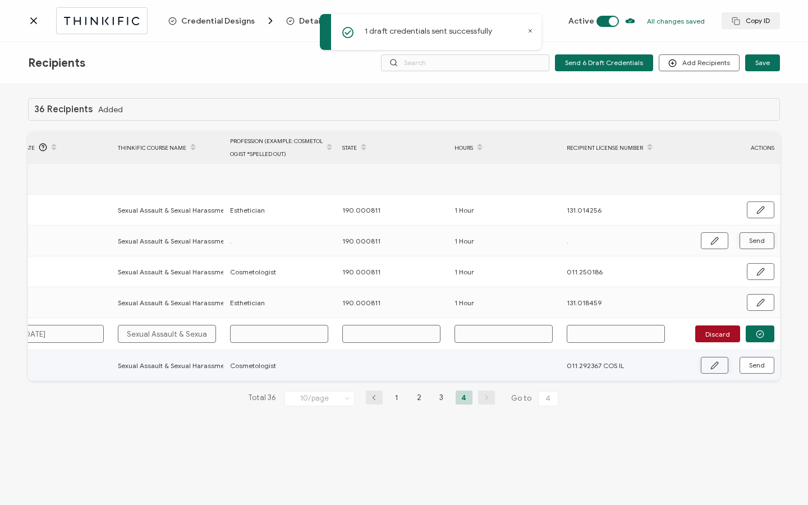
click at [707, 369] on button "button" at bounding box center [715, 365] width 28 height 17
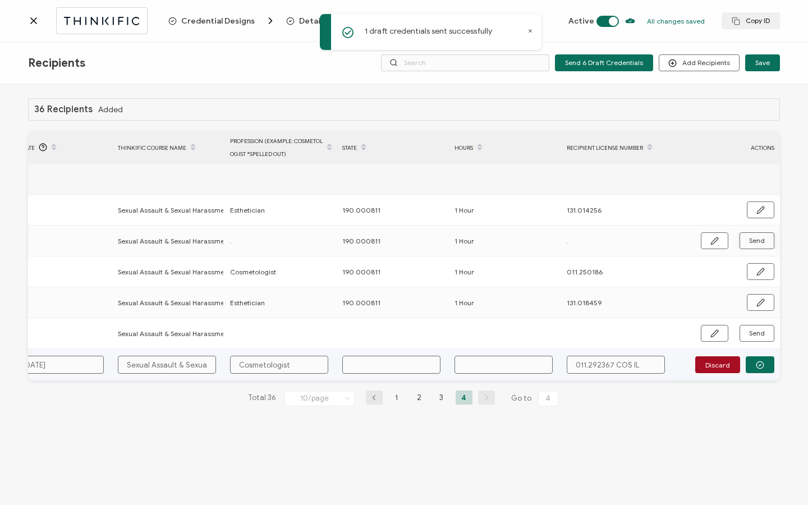
click at [389, 363] on input "text" at bounding box center [391, 365] width 98 height 18
paste input "190.000811"
type input "190.000811"
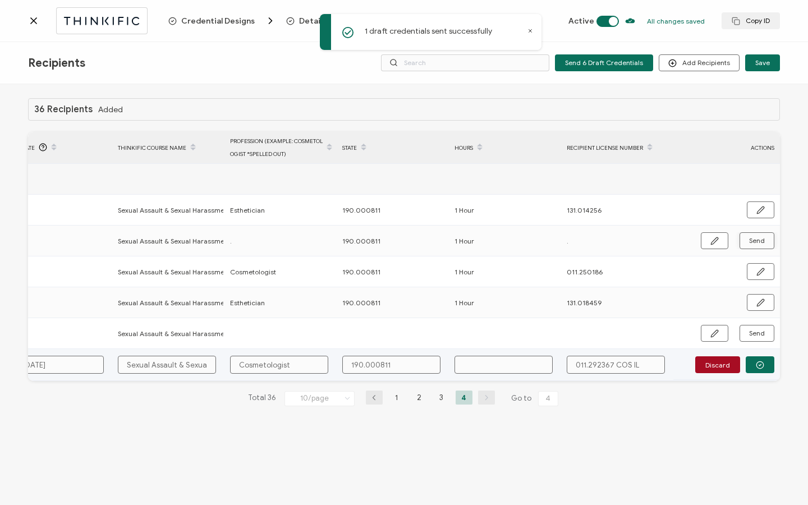
click at [489, 368] on input "text" at bounding box center [504, 365] width 98 height 18
type input "1"
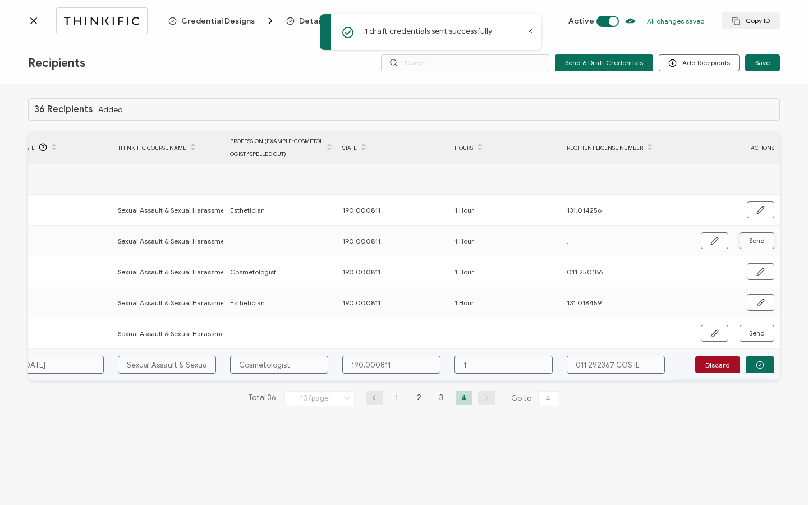
type input "1 H"
type input "1 Ho"
type input "1 Hou"
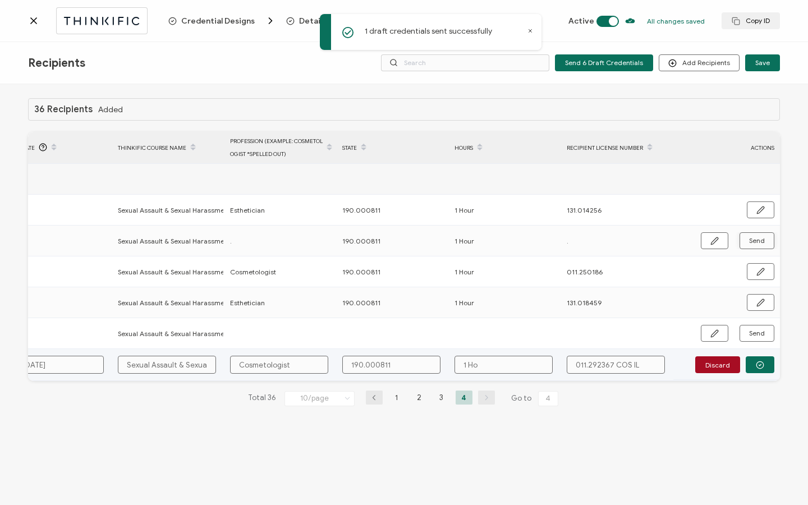
type input "1 Hou"
type input "1 Hour"
drag, startPoint x: 613, startPoint y: 364, endPoint x: 668, endPoint y: 371, distance: 55.5
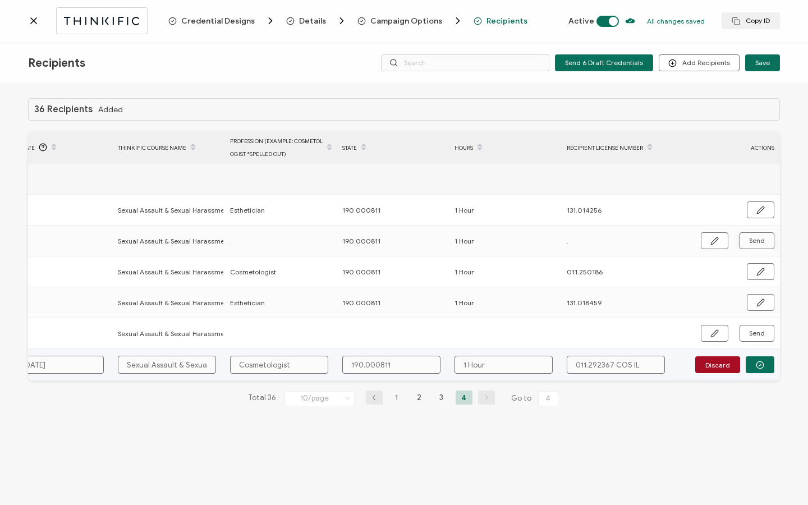
click at [668, 371] on div "011.292367 COS IL" at bounding box center [616, 365] width 111 height 18
type input "011.292367"
click at [753, 361] on button "button" at bounding box center [760, 365] width 29 height 17
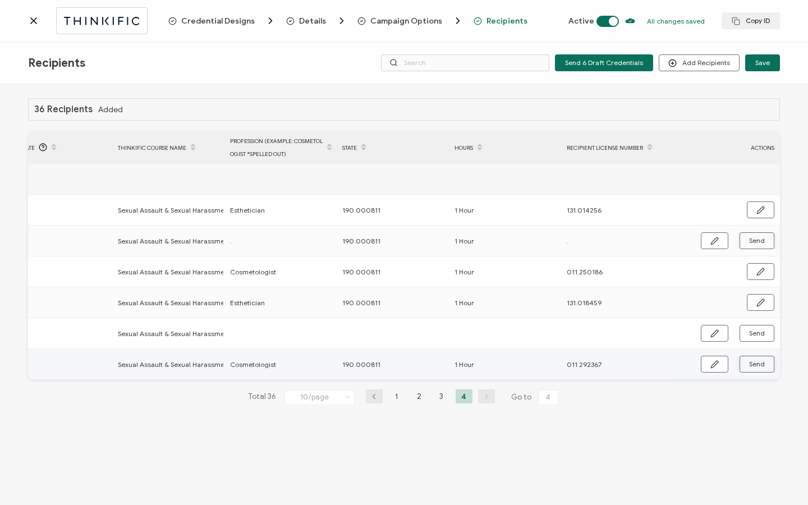
click at [719, 363] on span "Send" at bounding box center [715, 364] width 8 height 8
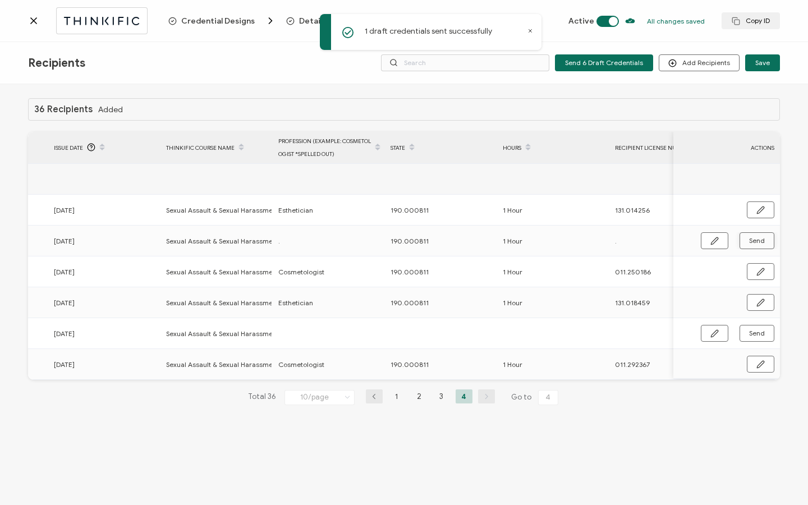
scroll to position [0, 341]
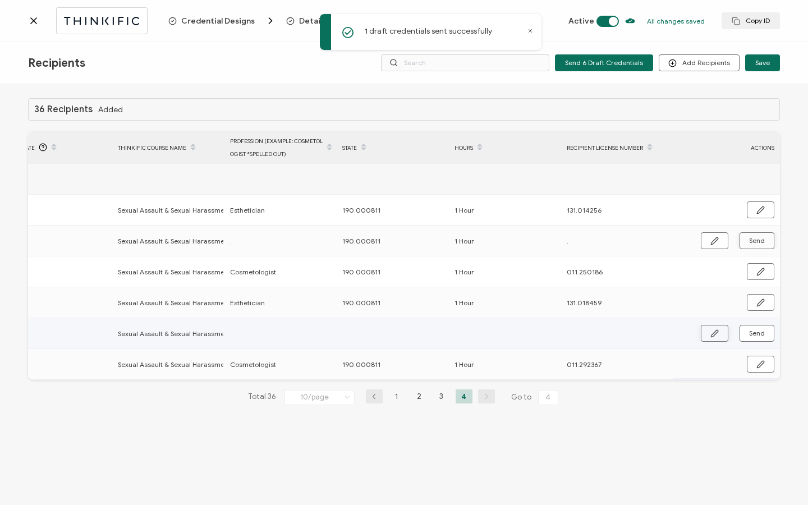
click at [721, 337] on button "button" at bounding box center [715, 333] width 28 height 17
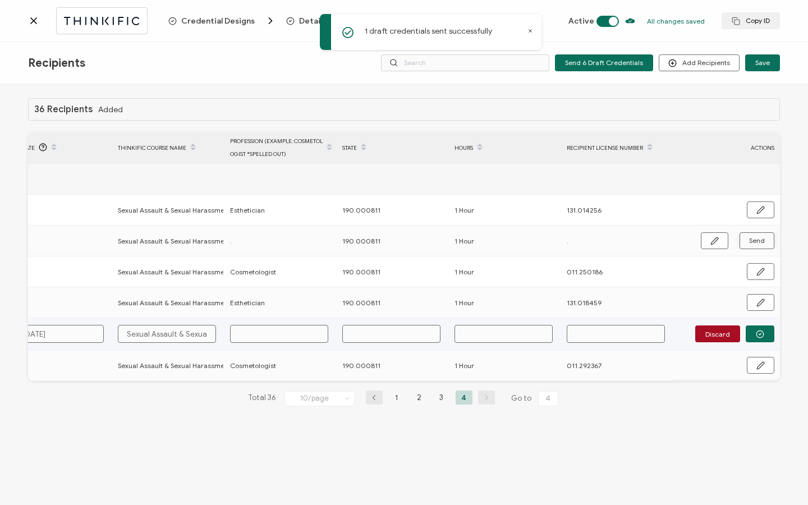
click at [406, 339] on input "text" at bounding box center [391, 334] width 98 height 18
paste input "190.000811"
type input "190.000811"
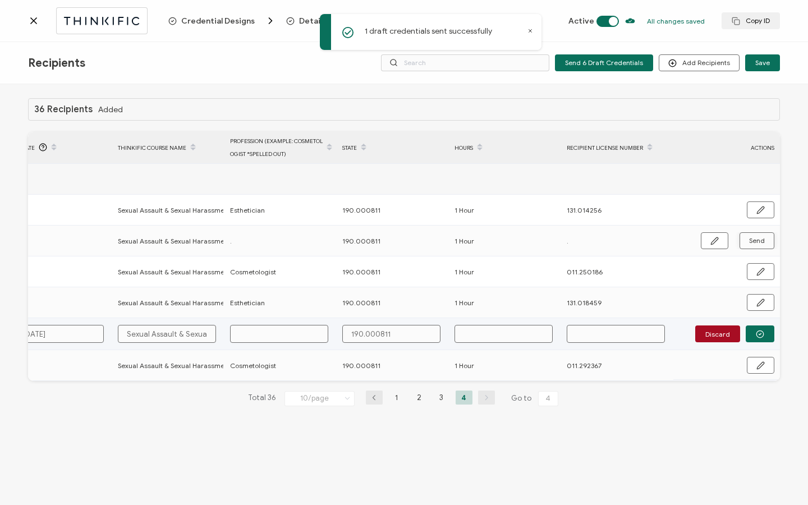
click at [499, 335] on input "text" at bounding box center [504, 334] width 98 height 18
type input "1"
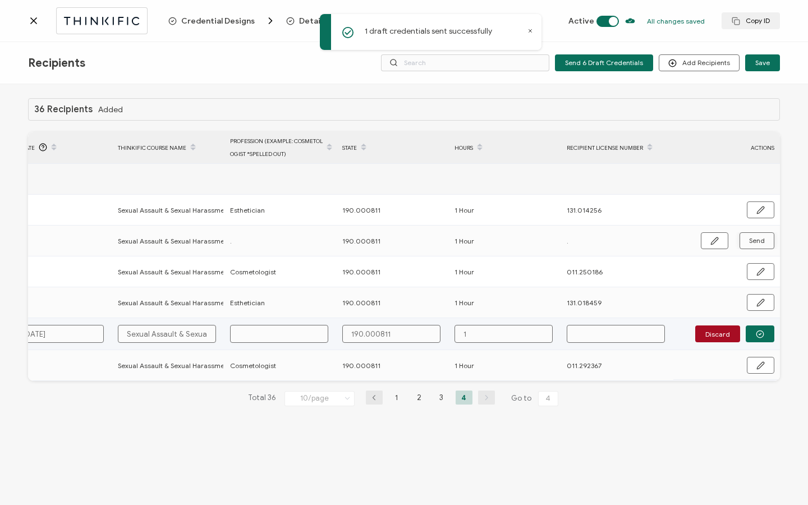
type input "1 H"
type input "1 Ho"
type input "1 Hou"
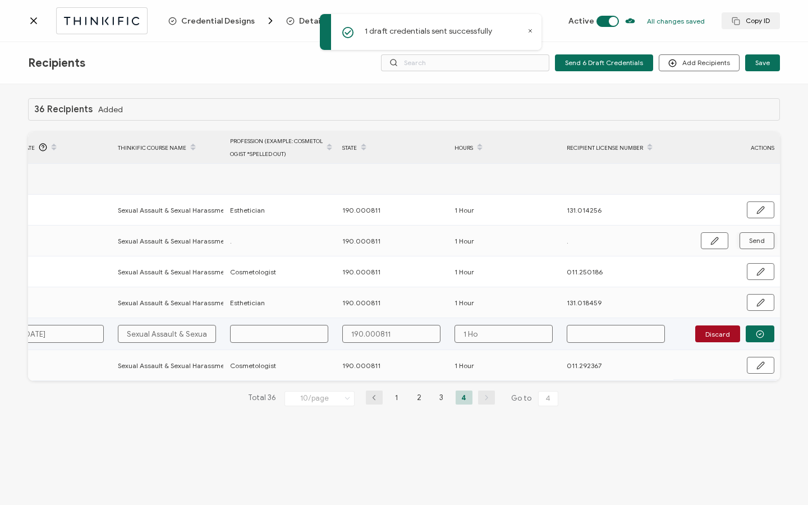
type input "1 Hou"
type input "1 Hour"
click at [770, 334] on button "button" at bounding box center [760, 334] width 29 height 17
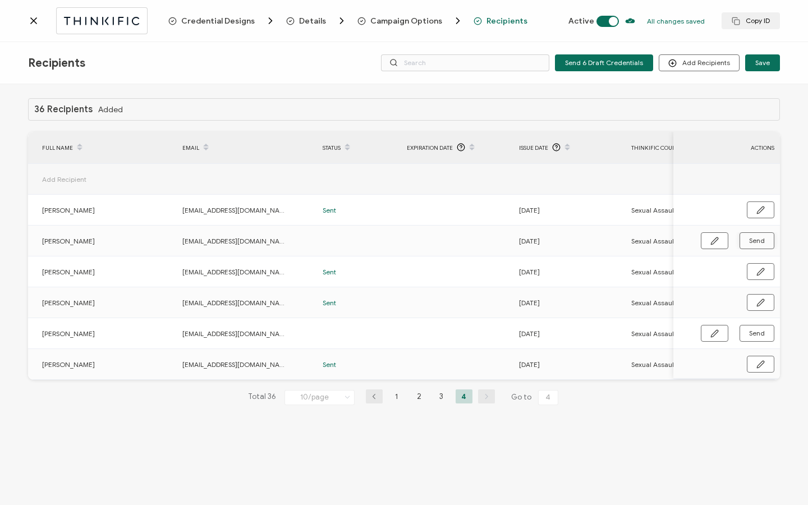
scroll to position [0, 0]
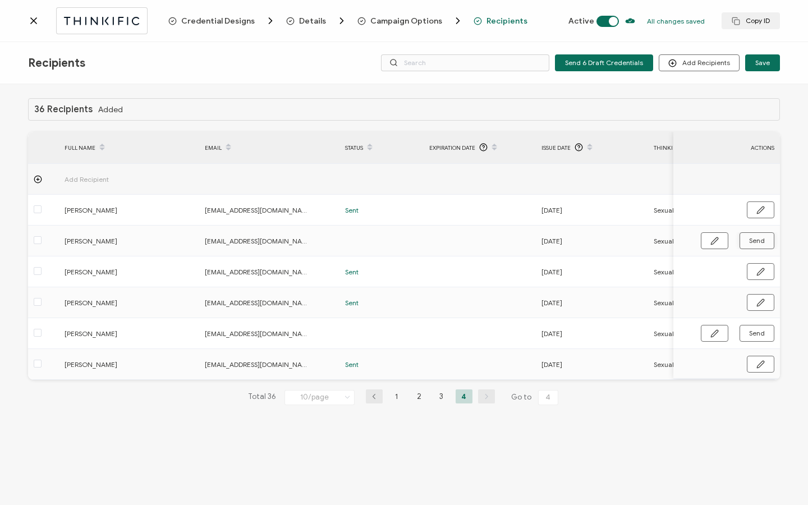
click at [36, 25] on icon at bounding box center [33, 20] width 11 height 11
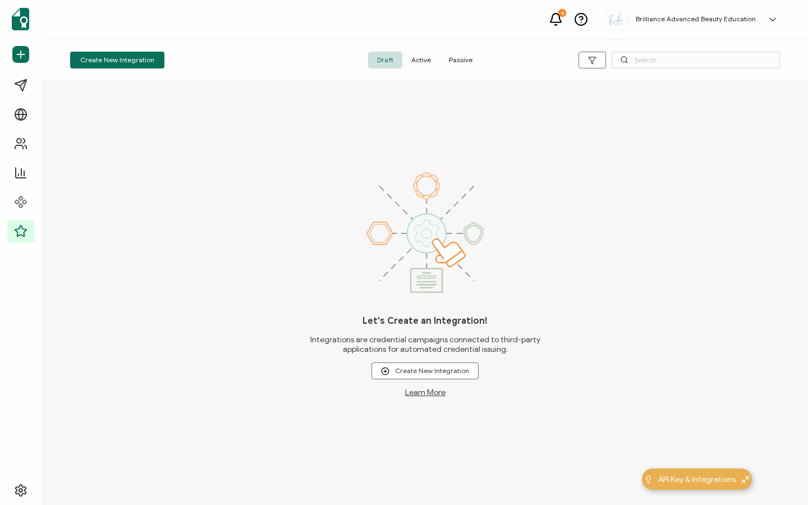
click at [417, 65] on span "Active" at bounding box center [422, 60] width 38 height 17
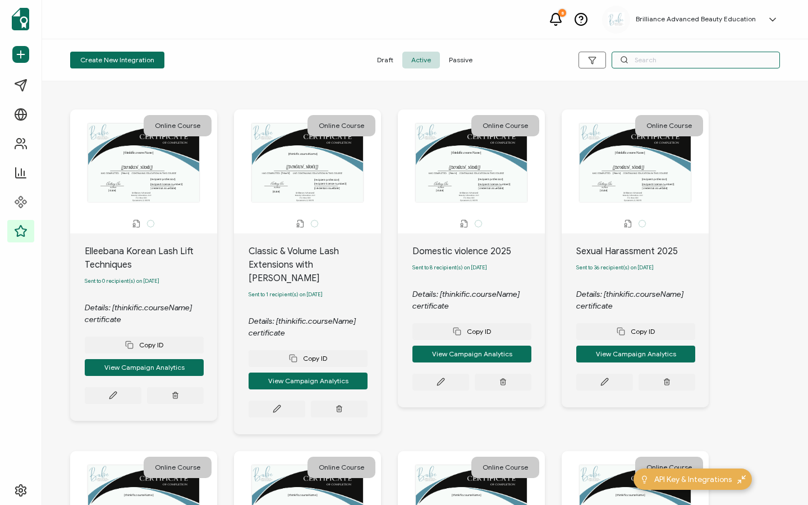
click at [687, 62] on input "text" at bounding box center [696, 60] width 168 height 17
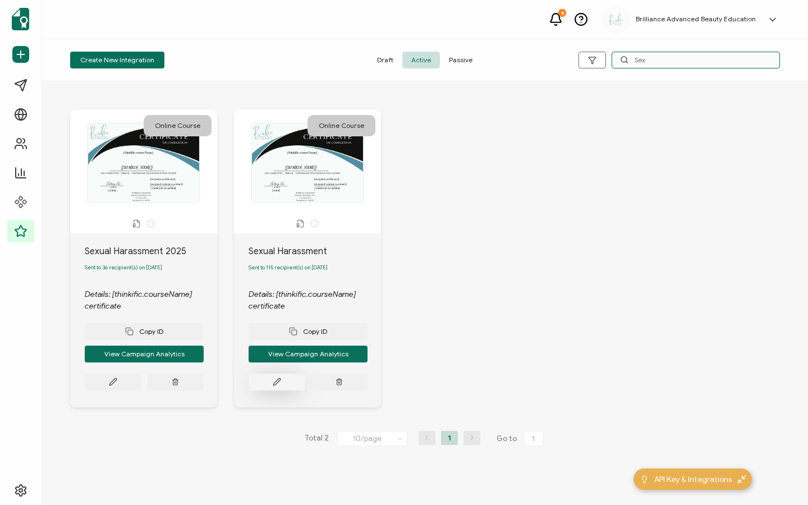
type input "Sex"
click at [141, 391] on button at bounding box center [113, 382] width 57 height 17
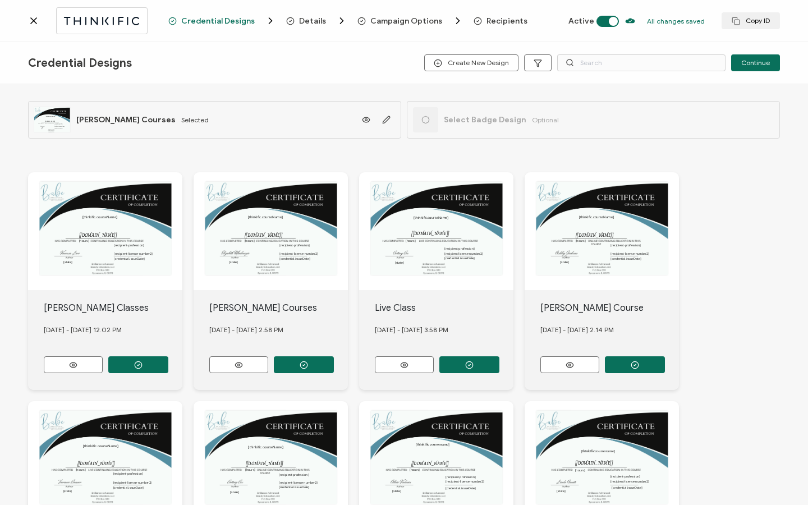
click at [487, 20] on span "Recipients" at bounding box center [507, 21] width 41 height 8
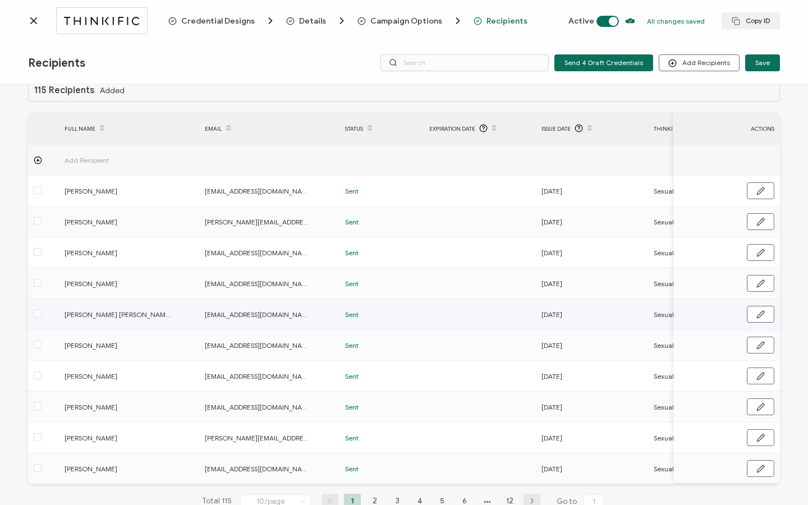
scroll to position [57, 0]
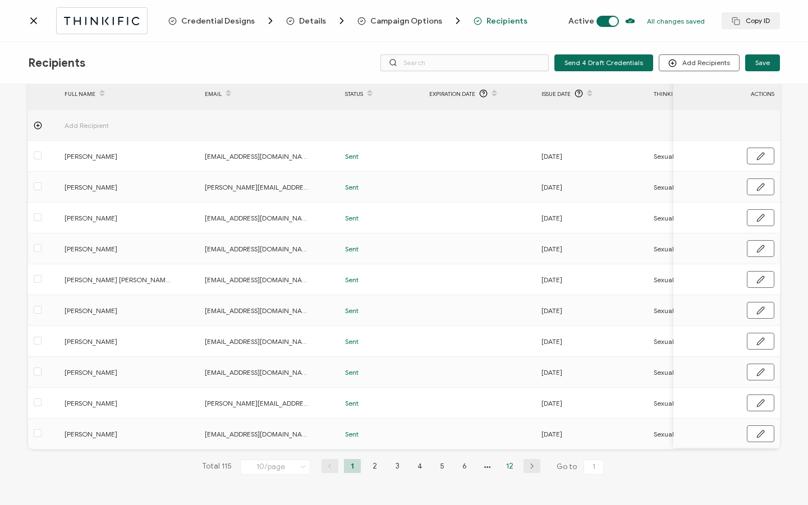
click at [505, 470] on li "12" at bounding box center [509, 466] width 17 height 14
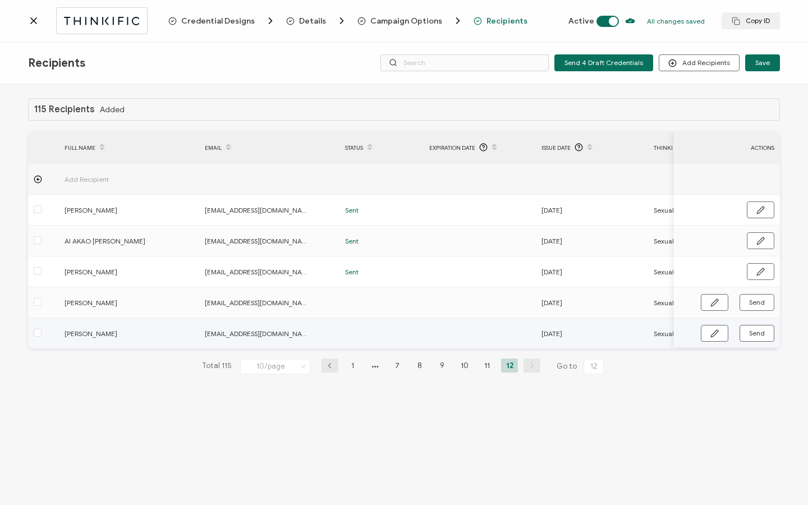
drag, startPoint x: 428, startPoint y: 352, endPoint x: 594, endPoint y: 345, distance: 166.3
click at [641, 345] on div "115 Recipients Added FULL NAME EMAIL Status Expiration Date Issue Date Thinkifi…" at bounding box center [404, 245] width 752 height 294
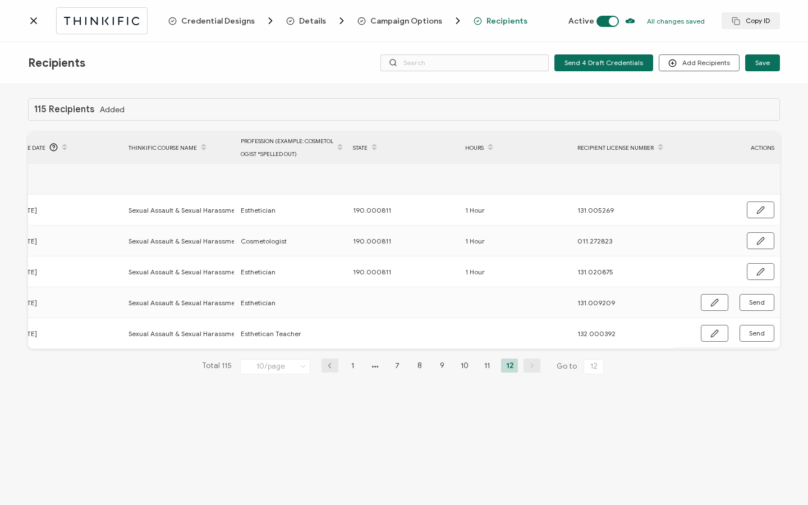
scroll to position [0, 536]
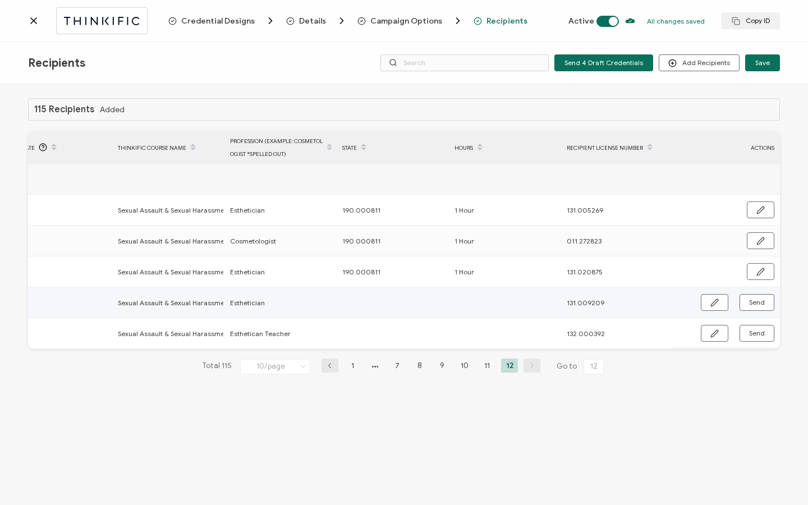
drag, startPoint x: 705, startPoint y: 301, endPoint x: 674, endPoint y: 294, distance: 32.2
click at [705, 301] on button "button" at bounding box center [715, 302] width 28 height 17
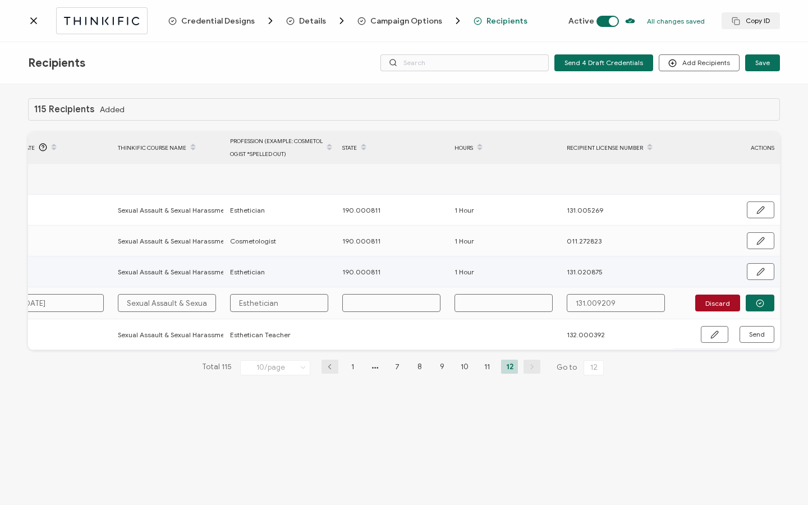
click at [367, 274] on span "190.000811" at bounding box center [361, 272] width 38 height 13
drag, startPoint x: 339, startPoint y: 269, endPoint x: 396, endPoint y: 273, distance: 57.4
click at [396, 273] on div "190.000811" at bounding box center [392, 272] width 111 height 13
copy span "190.000811"
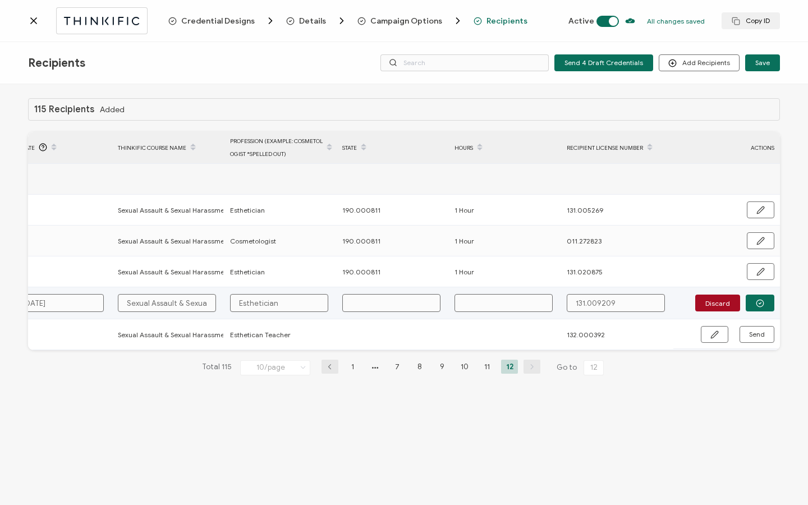
click at [371, 303] on input "text" at bounding box center [391, 303] width 98 height 18
paste input "190.000811"
type input "190.000811"
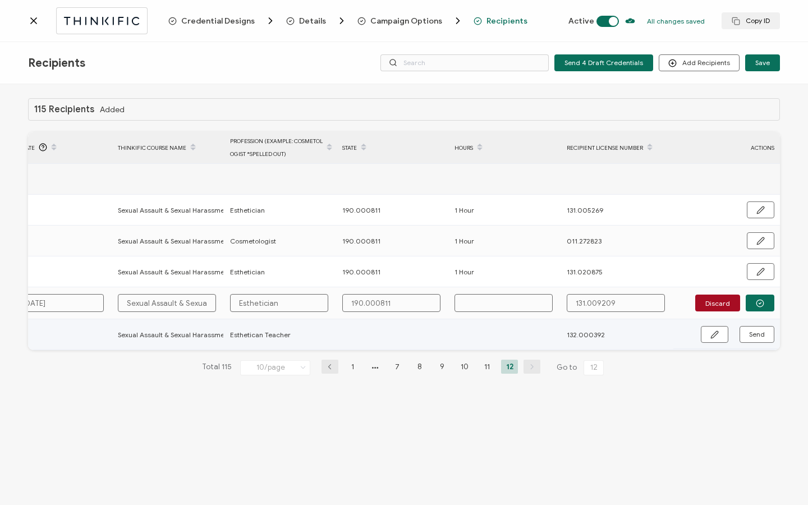
type input "190.000811"
click at [487, 309] on input "text" at bounding box center [504, 303] width 98 height 18
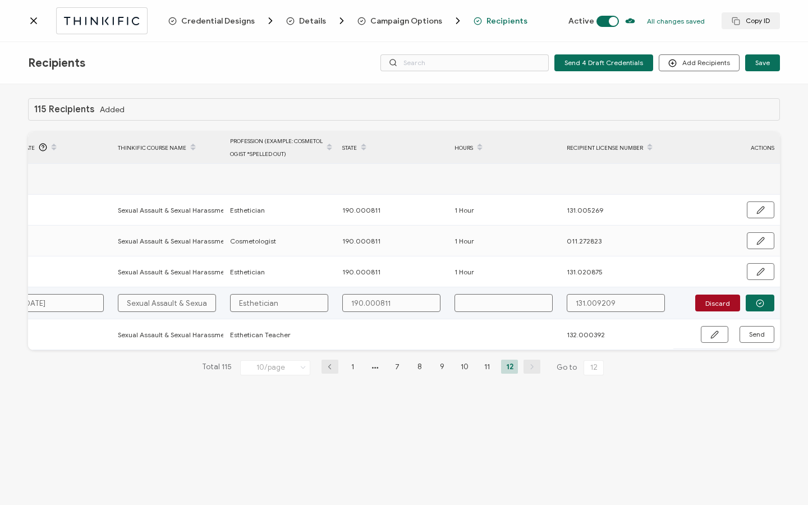
type input "1"
type input "1 H"
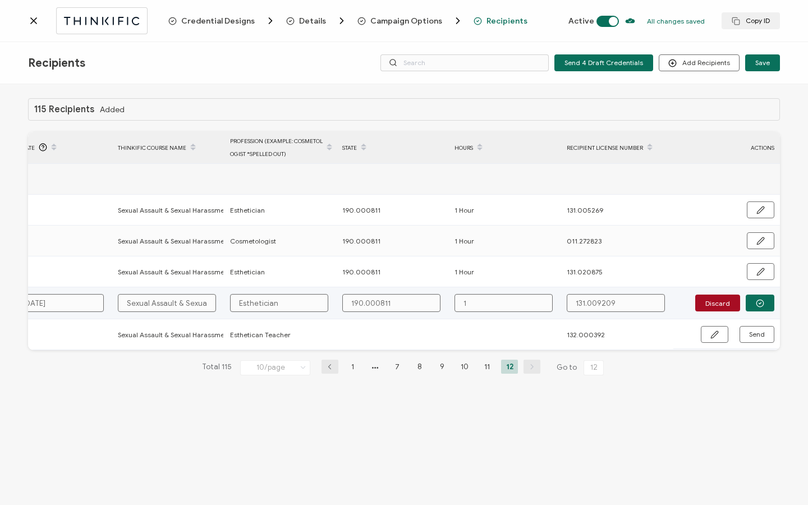
type input "1 H"
type input "1 Ho"
type input "1 Hou"
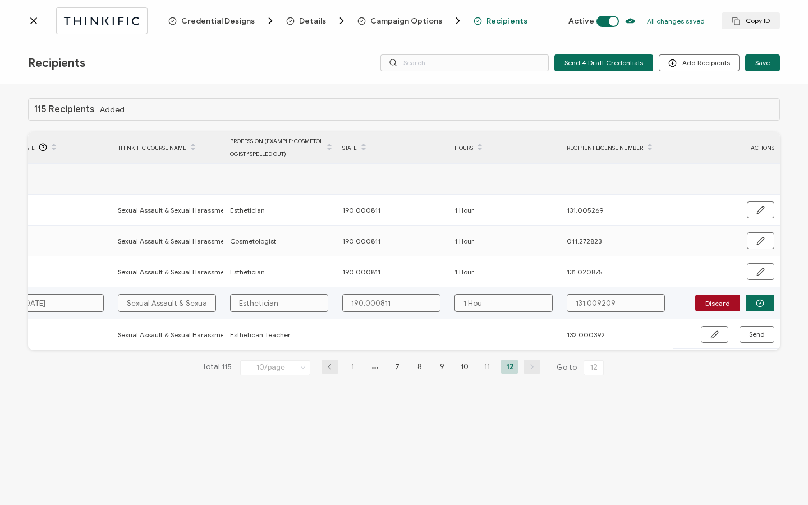
type input "1 Hour"
click at [755, 307] on button "button" at bounding box center [760, 303] width 29 height 17
click at [719, 305] on span "Send" at bounding box center [715, 303] width 8 height 8
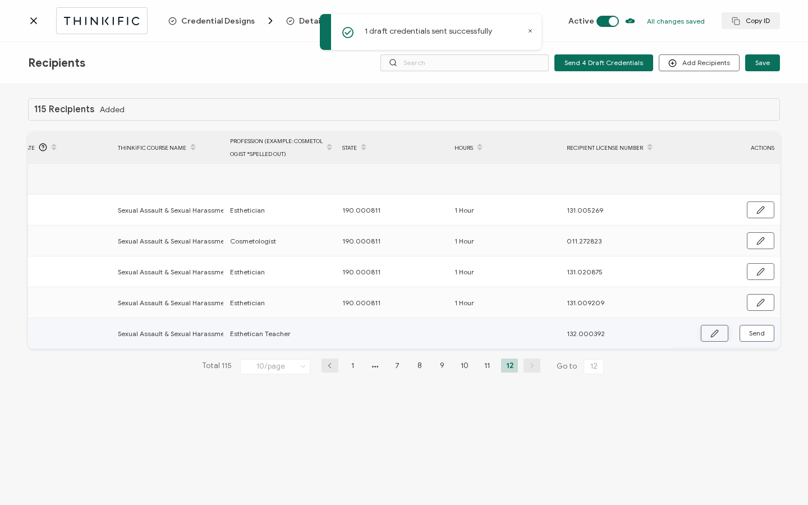
click at [710, 335] on button "button" at bounding box center [715, 333] width 28 height 17
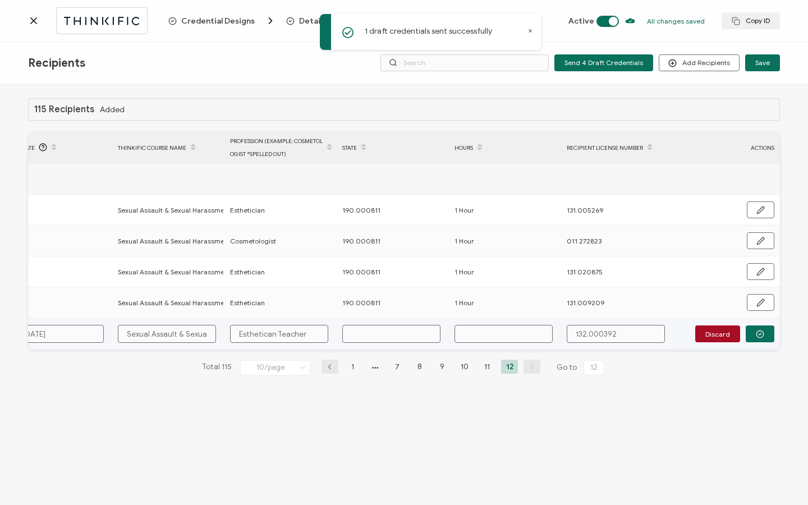
click at [411, 337] on input "text" at bounding box center [391, 334] width 98 height 18
paste input "190.000811"
type input "190.000811"
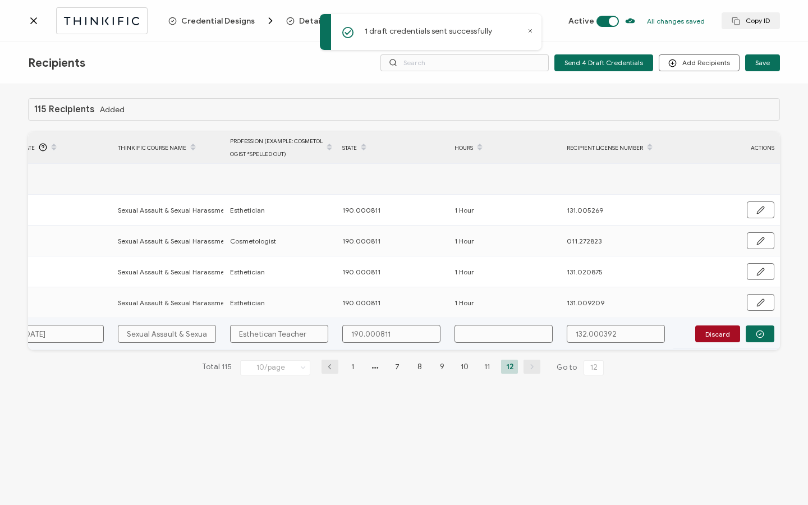
click at [500, 333] on input "text" at bounding box center [504, 334] width 98 height 18
type input "1"
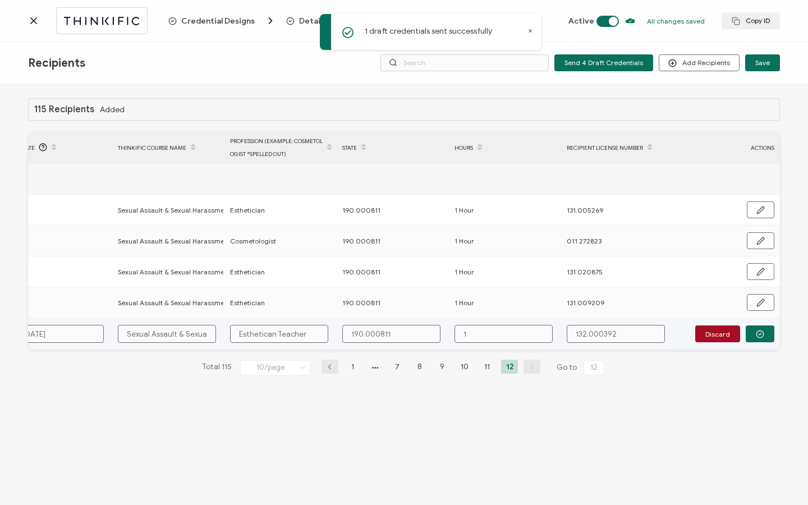
type input "1 H"
type input "1 Ho"
click at [766, 335] on button "button" at bounding box center [760, 334] width 29 height 17
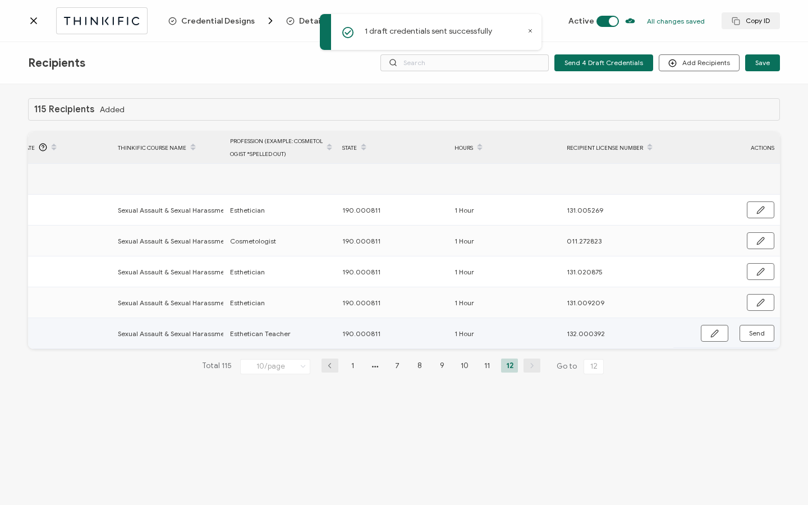
click at [766, 335] on button "Send" at bounding box center [757, 333] width 35 height 17
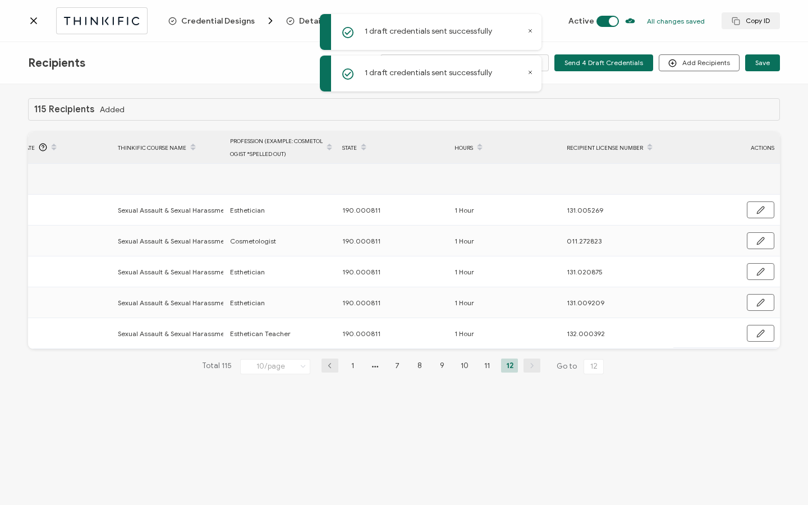
click at [32, 20] on icon at bounding box center [34, 21] width 6 height 6
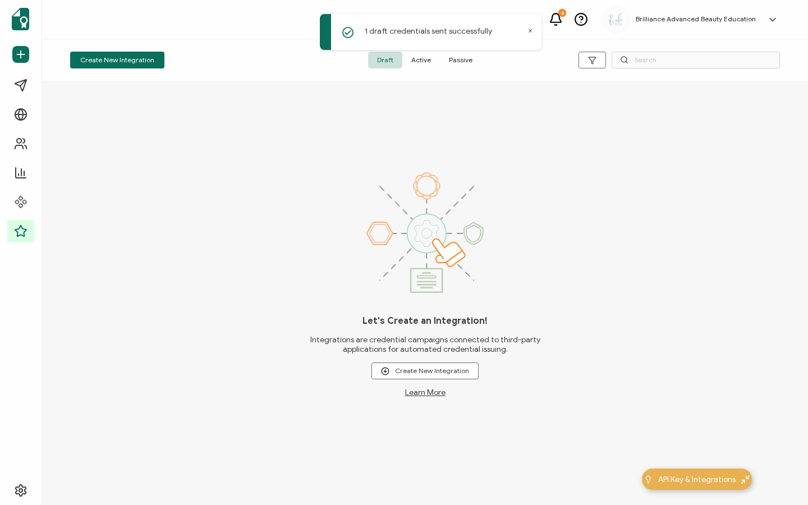
click at [425, 65] on span "Active" at bounding box center [422, 60] width 38 height 17
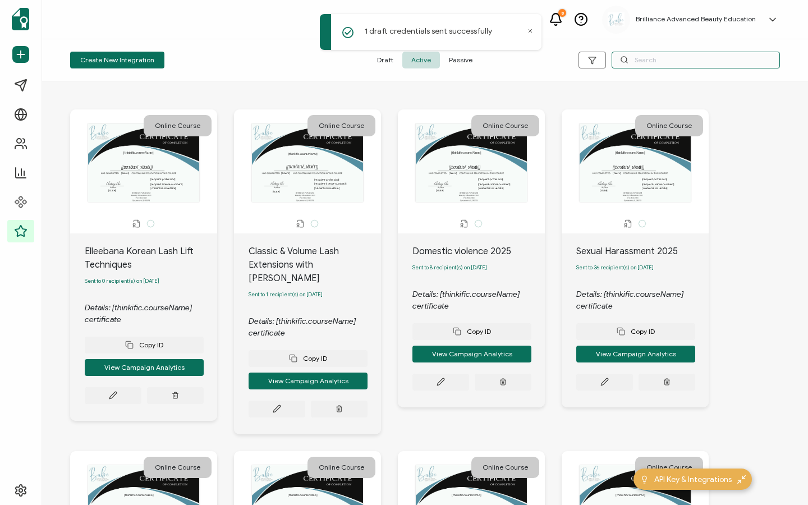
click at [650, 62] on input "text" at bounding box center [696, 60] width 168 height 17
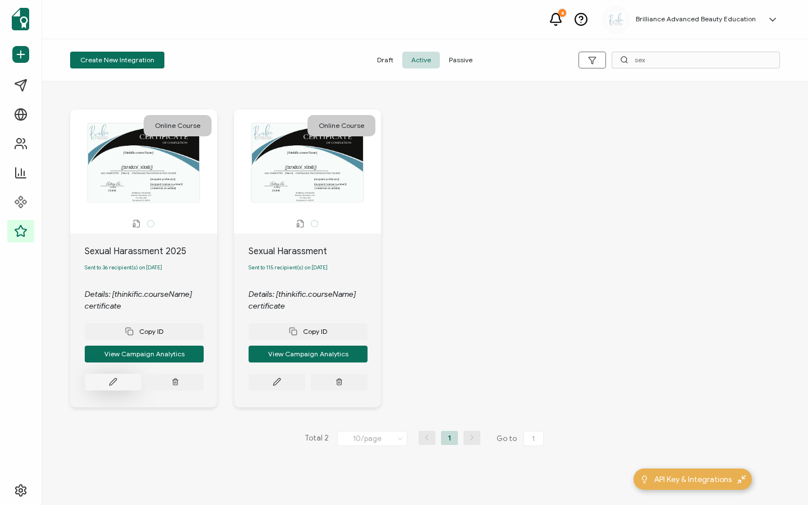
click at [112, 382] on icon at bounding box center [113, 382] width 8 height 8
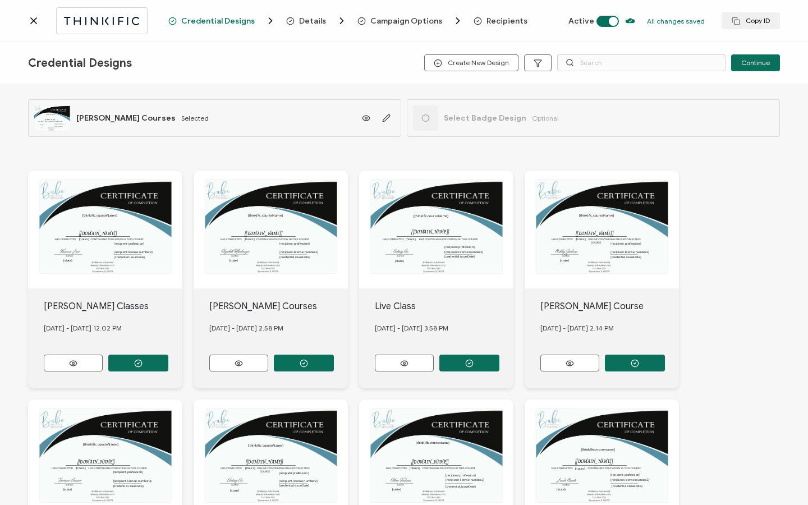
scroll to position [15, 0]
